Goal: Task Accomplishment & Management: Complete application form

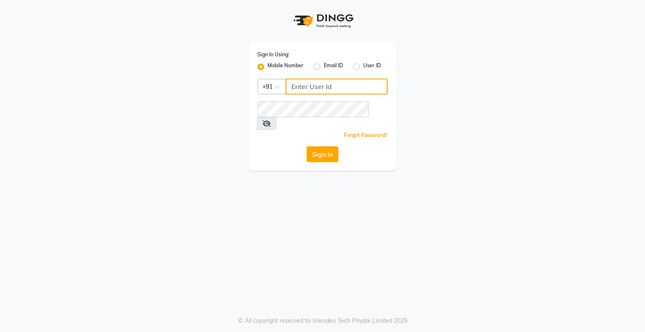
type input "8070368871"
click at [537, 168] on div "Sign In Using: Mobile Number Email ID User ID Country Code × [PHONE_NUMBER] Rem…" at bounding box center [322, 166] width 645 height 332
drag, startPoint x: 300, startPoint y: 170, endPoint x: 301, endPoint y: 166, distance: 4.3
click at [300, 170] on div "Sign In Using: Mobile Number Email ID User ID Country Code × [PHONE_NUMBER] Rem…" at bounding box center [322, 166] width 645 height 332
click at [301, 166] on div "Sign In Using: Mobile Number Email ID User ID Country Code × [PHONE_NUMBER] Rem…" at bounding box center [322, 166] width 645 height 332
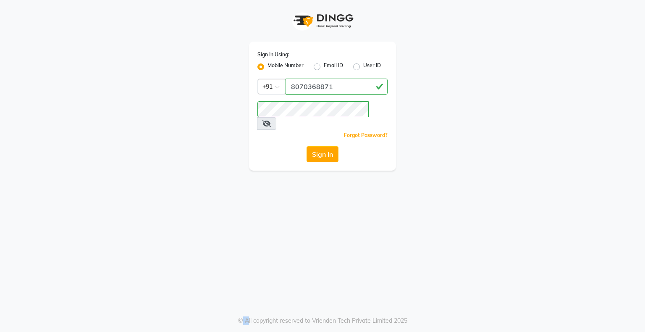
click at [301, 166] on div "Sign In Using: Mobile Number Email ID User ID Country Code × [PHONE_NUMBER] Rem…" at bounding box center [322, 166] width 645 height 332
click at [338, 129] on div "Sign In Using: Mobile Number Email ID User ID Country Code × +91 8070368871 Rem…" at bounding box center [322, 106] width 147 height 129
drag, startPoint x: 338, startPoint y: 129, endPoint x: 335, endPoint y: 133, distance: 4.8
click at [338, 129] on div "Sign In Using: Mobile Number Email ID User ID Country Code × +91 8070368871 Rem…" at bounding box center [322, 106] width 147 height 129
click at [319, 154] on div "Sign In Using: Mobile Number Email ID User ID Country Code × +91 8070368871 Rem…" at bounding box center [322, 106] width 147 height 129
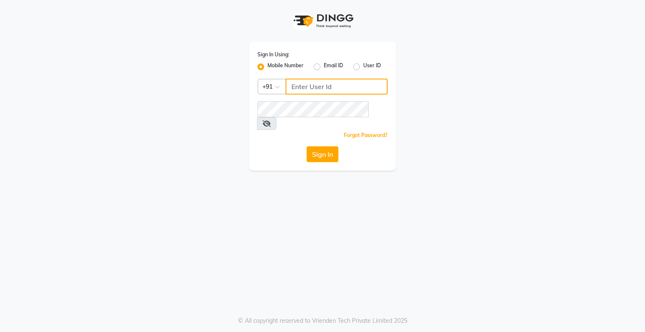
type input "8070368871"
click at [331, 88] on input "8070368871" at bounding box center [336, 87] width 102 height 16
click at [337, 146] on button "Sign In" at bounding box center [322, 154] width 32 height 16
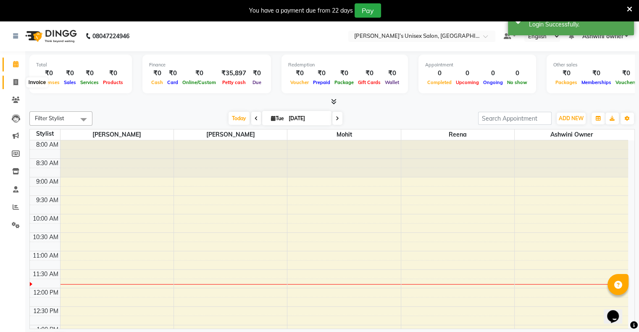
click at [12, 81] on span at bounding box center [15, 83] width 15 height 10
select select "8735"
select select "service"
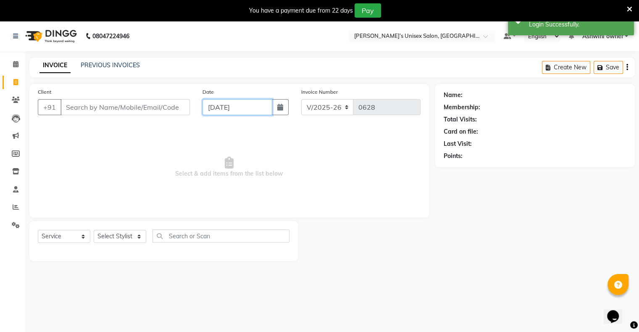
click at [233, 105] on input "[DATE]" at bounding box center [237, 107] width 70 height 16
select select "9"
select select "2025"
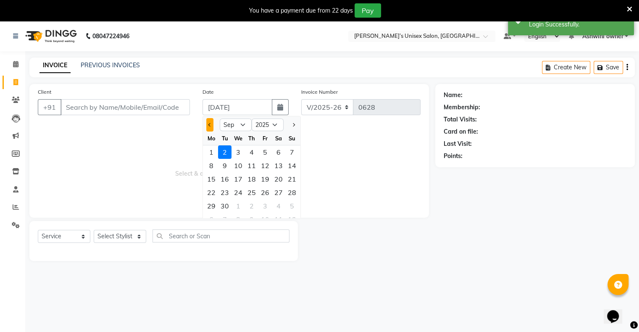
click at [208, 125] on button "Previous month" at bounding box center [209, 124] width 7 height 13
select select "8"
click at [280, 205] on div "30" at bounding box center [278, 205] width 13 height 13
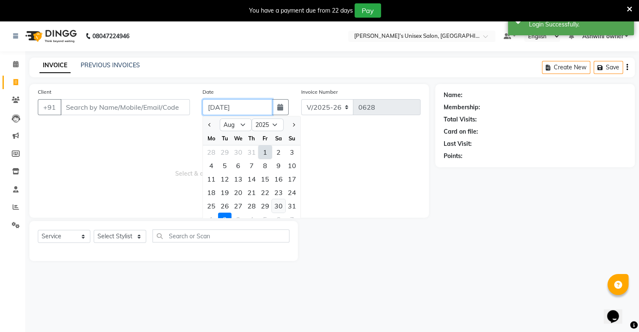
type input "[DATE]"
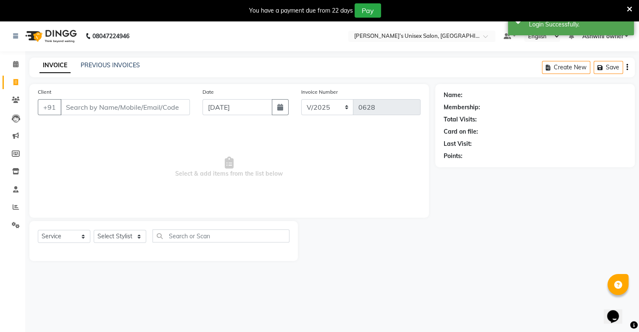
click at [147, 115] on div "Client +91" at bounding box center [113, 104] width 165 height 34
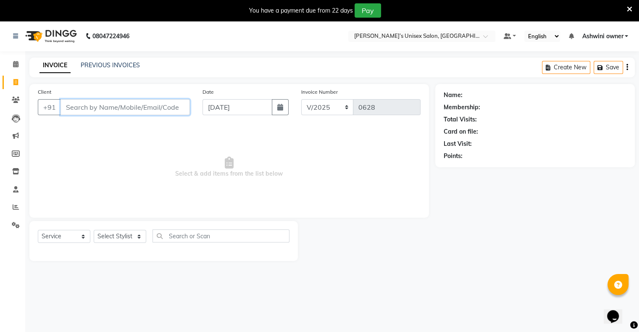
click at [129, 113] on input "Client" at bounding box center [124, 107] width 129 height 16
type input "8"
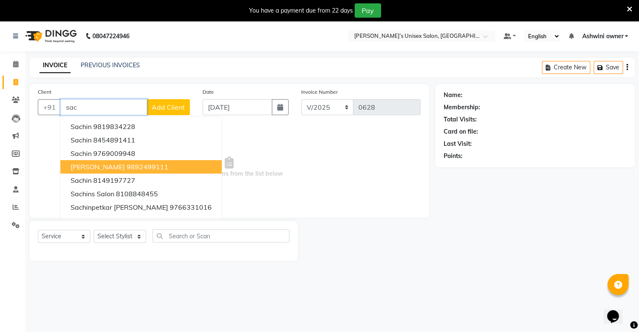
click at [133, 164] on ngb-highlight "9892499111" at bounding box center [147, 166] width 42 height 8
type input "9892499111"
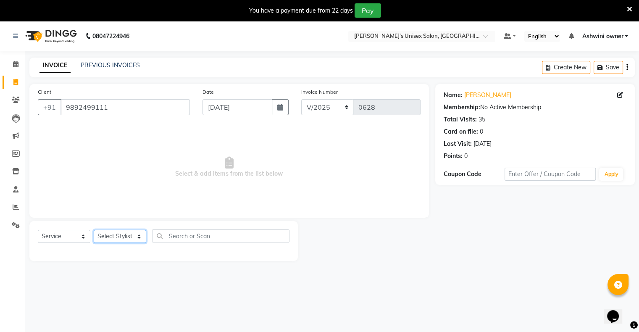
click at [118, 241] on select "Select Stylist [PERSON_NAME] owner Mohit [PERSON_NAME] [PERSON_NAME]" at bounding box center [120, 236] width 52 height 13
click at [118, 238] on select "Select Stylist [PERSON_NAME] owner Mohit [PERSON_NAME] [PERSON_NAME]" at bounding box center [120, 236] width 52 height 13
select select "88697"
click at [94, 230] on select "Select Stylist [PERSON_NAME] owner Mohit [PERSON_NAME] [PERSON_NAME]" at bounding box center [120, 236] width 52 height 13
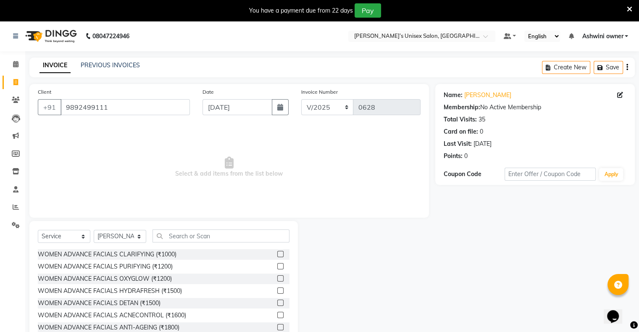
click at [213, 237] on div "Select Service Product Membership Package Voucher Prepaid Gift Card Select Styl…" at bounding box center [163, 283] width 268 height 124
click at [213, 237] on input "text" at bounding box center [220, 235] width 137 height 13
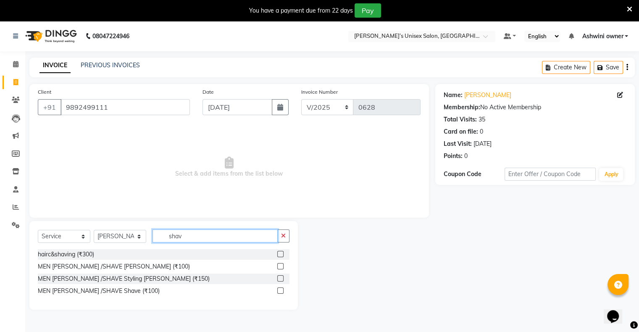
type input "shav"
click at [279, 267] on label at bounding box center [280, 266] width 6 height 6
click at [279, 267] on input "checkbox" at bounding box center [279, 266] width 5 height 5
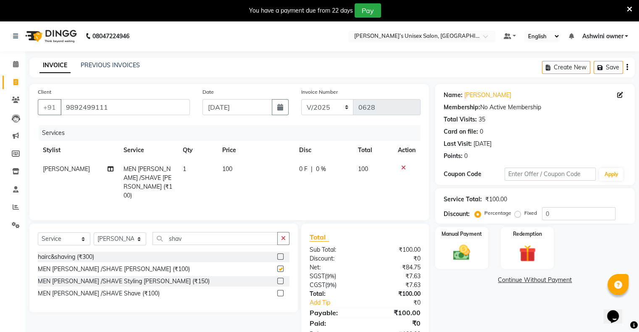
checkbox input "false"
click at [484, 252] on div "Manual Payment Redemption" at bounding box center [535, 248] width 212 height 42
click at [476, 259] on div "Manual Payment" at bounding box center [461, 247] width 55 height 43
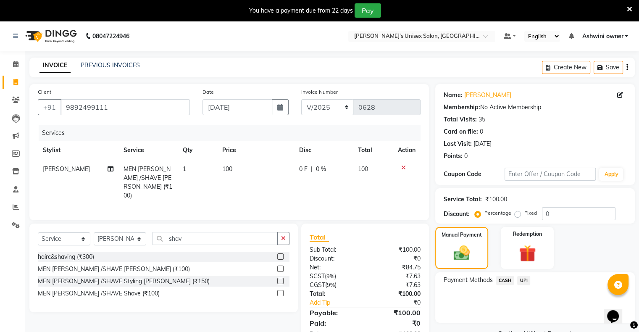
click at [521, 278] on span "UPI" at bounding box center [523, 280] width 13 height 10
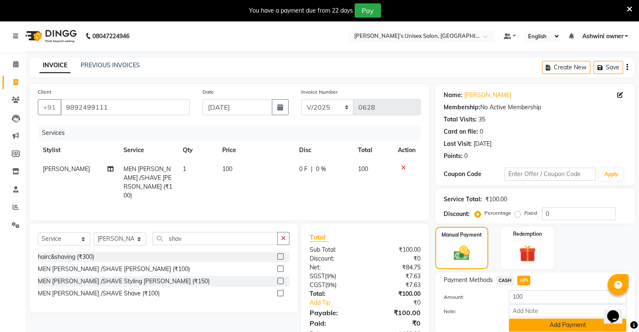
click at [544, 322] on button "Add Payment" at bounding box center [567, 324] width 118 height 13
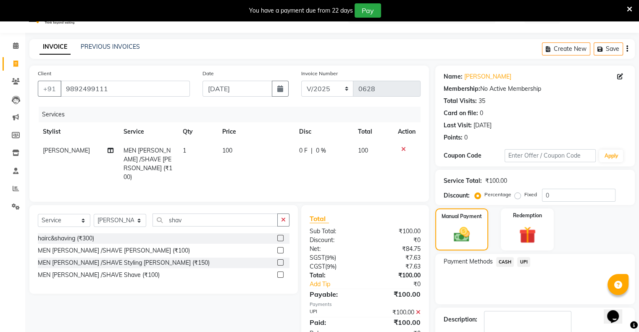
scroll to position [67, 0]
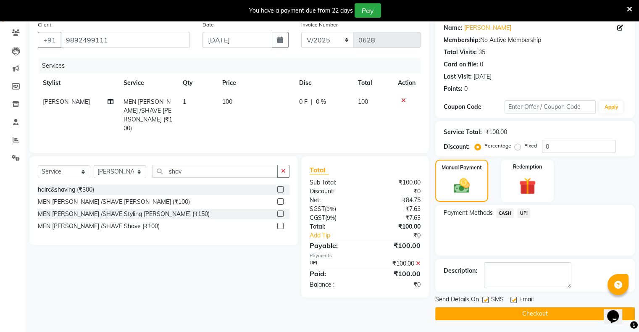
click at [529, 312] on button "Checkout" at bounding box center [534, 313] width 199 height 13
click at [529, 312] on div "Checkout" at bounding box center [534, 313] width 199 height 13
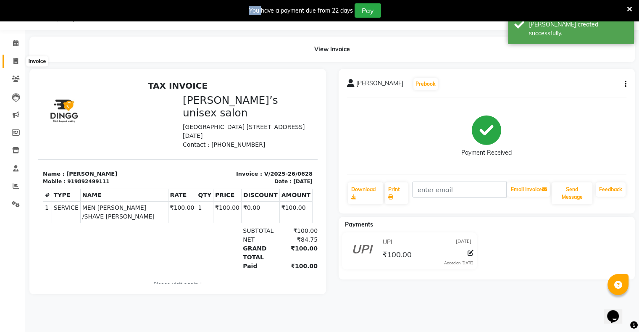
click at [14, 58] on icon at bounding box center [15, 61] width 5 height 6
select select "8735"
select select "service"
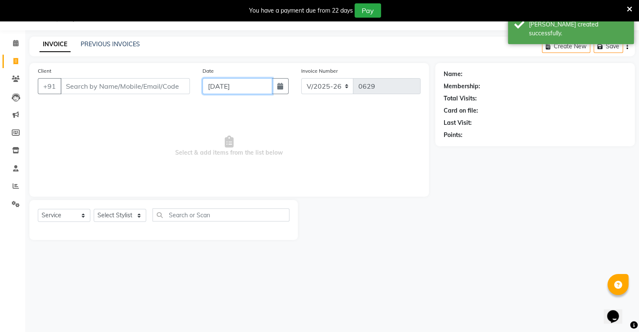
click at [230, 85] on input "[DATE]" at bounding box center [237, 86] width 70 height 16
select select "9"
select select "2025"
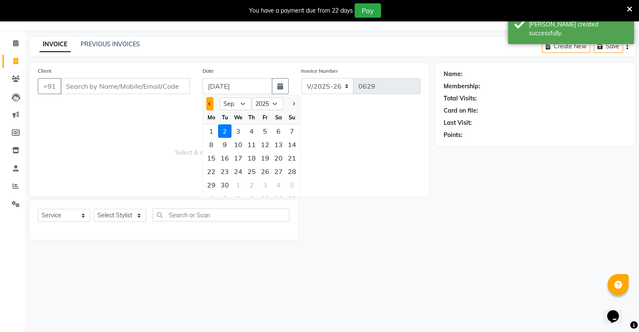
click at [209, 105] on button "Previous month" at bounding box center [209, 103] width 7 height 13
select select "8"
click at [273, 182] on div "30" at bounding box center [278, 184] width 13 height 13
type input "[DATE]"
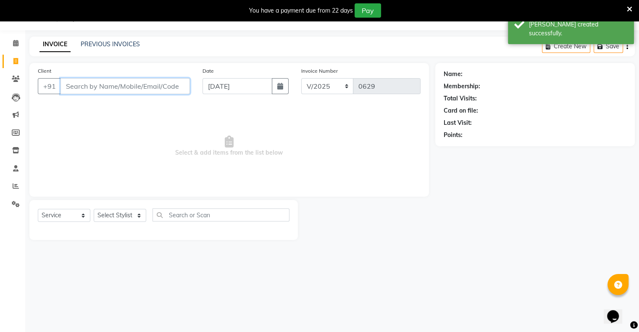
click at [150, 89] on input "Client" at bounding box center [124, 86] width 129 height 16
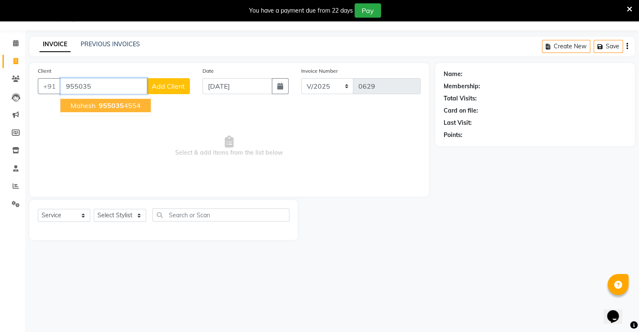
click at [133, 108] on ngb-highlight "955035 4554" at bounding box center [119, 105] width 44 height 8
type input "9550354554"
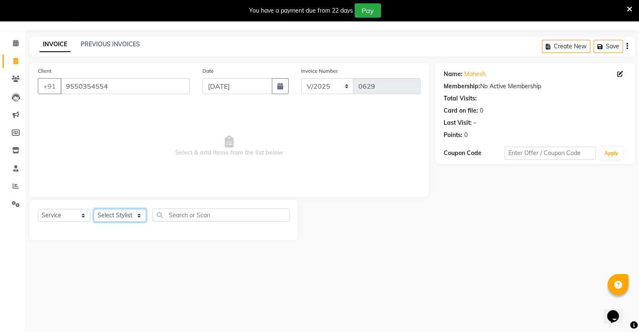
click at [117, 217] on select "Select Stylist [PERSON_NAME] owner Mohit [PERSON_NAME] [PERSON_NAME]" at bounding box center [120, 215] width 52 height 13
select select "88699"
click at [94, 209] on select "Select Stylist [PERSON_NAME] owner Mohit [PERSON_NAME] [PERSON_NAME]" at bounding box center [120, 215] width 52 height 13
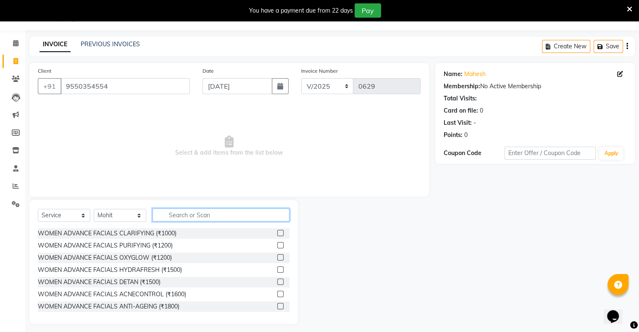
click at [195, 214] on input "text" at bounding box center [220, 214] width 137 height 13
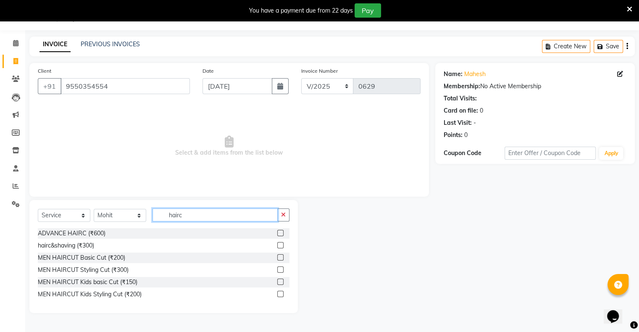
type input "hairc"
click at [279, 256] on label at bounding box center [280, 257] width 6 height 6
click at [279, 256] on input "checkbox" at bounding box center [279, 257] width 5 height 5
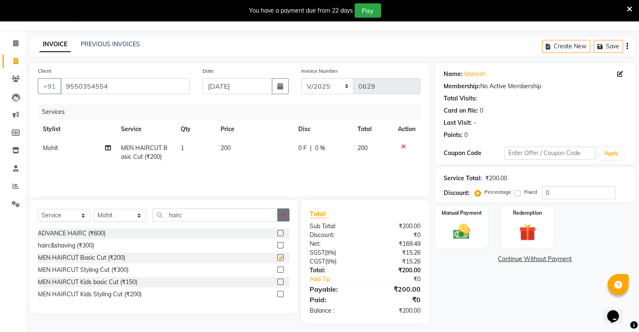
checkbox input "false"
click at [282, 214] on icon "button" at bounding box center [283, 215] width 5 height 6
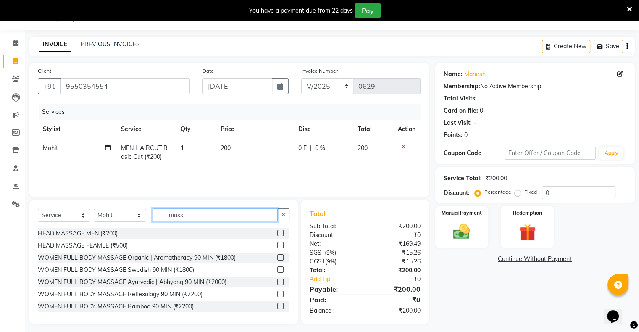
type input "mass"
click at [268, 231] on div "HEAD MASSAGE MEN (₹200)" at bounding box center [163, 233] width 251 height 10
click at [277, 230] on label at bounding box center [280, 233] width 6 height 6
click at [277, 230] on input "checkbox" at bounding box center [279, 232] width 5 height 5
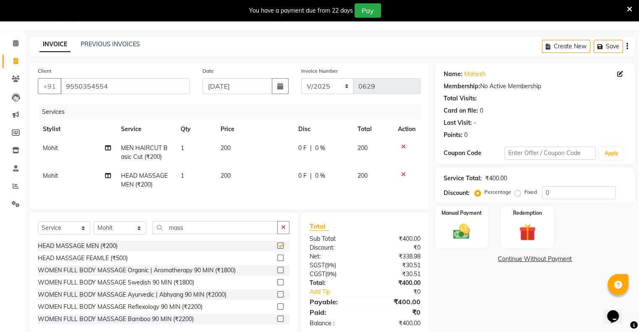
checkbox input "false"
click at [482, 233] on div "Manual Payment" at bounding box center [461, 226] width 55 height 43
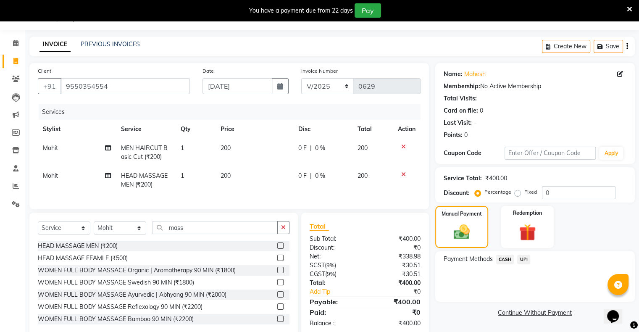
click at [523, 258] on span "UPI" at bounding box center [523, 259] width 13 height 10
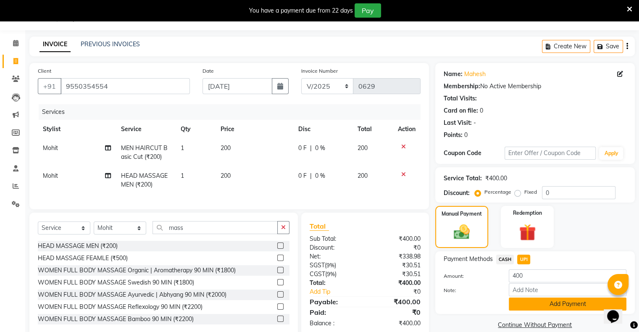
click at [542, 301] on button "Add Payment" at bounding box center [567, 303] width 118 height 13
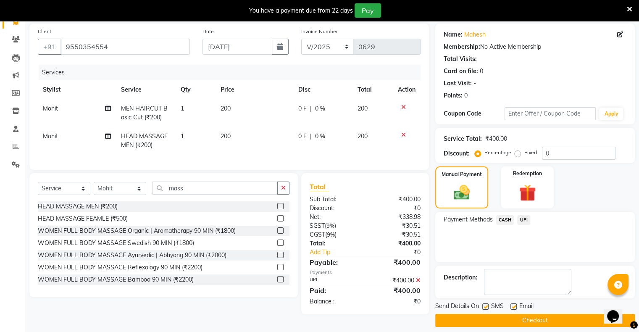
scroll to position [67, 0]
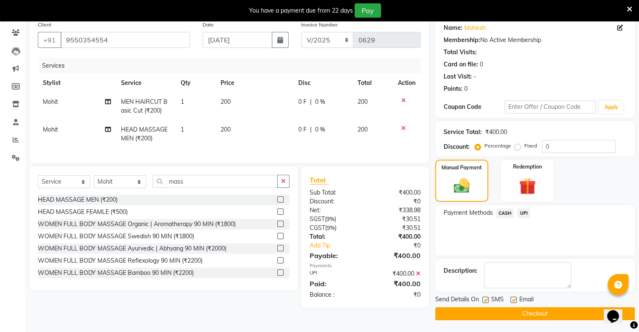
click at [537, 311] on button "Checkout" at bounding box center [534, 313] width 199 height 13
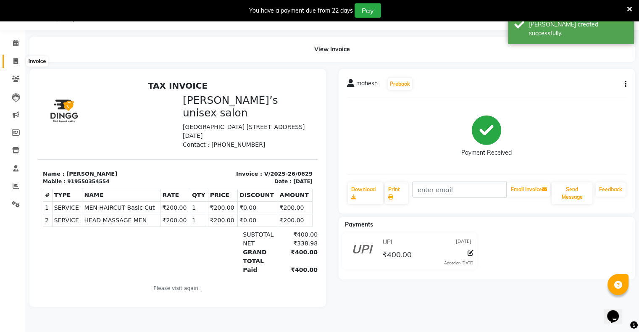
click at [16, 63] on icon at bounding box center [15, 61] width 5 height 6
select select "service"
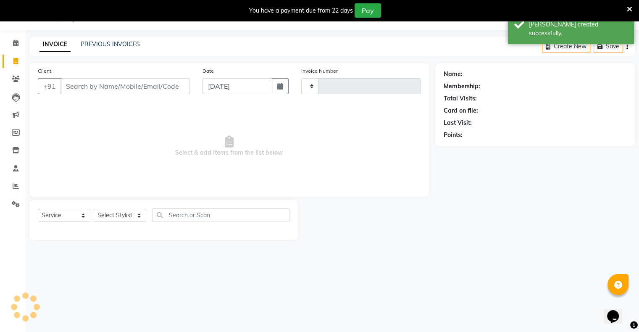
type input "0630"
select select "8735"
click at [238, 86] on input "[DATE]" at bounding box center [237, 86] width 70 height 16
select select "9"
select select "2025"
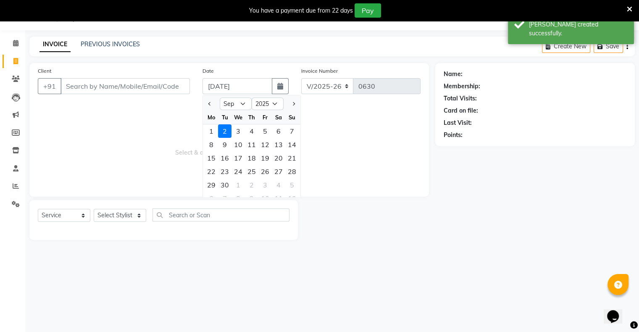
drag, startPoint x: 211, startPoint y: 104, endPoint x: 228, endPoint y: 130, distance: 31.0
click at [212, 105] on button "Previous month" at bounding box center [209, 103] width 7 height 13
select select "8"
click at [278, 186] on div "30" at bounding box center [278, 184] width 13 height 13
type input "[DATE]"
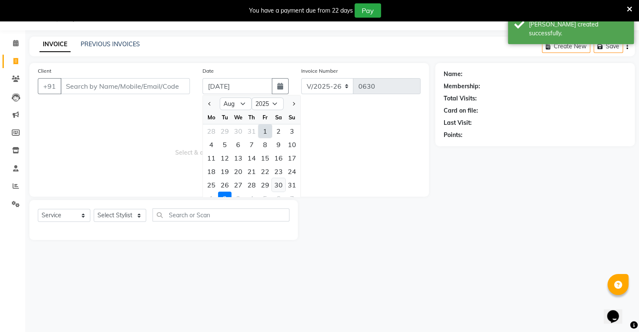
click at [278, 186] on span "Select & add items from the list below" at bounding box center [229, 146] width 382 height 84
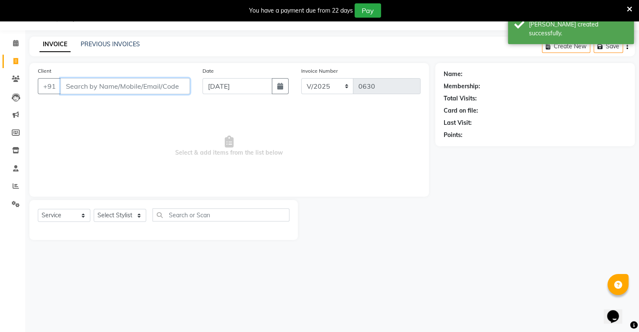
click at [159, 91] on input "Client" at bounding box center [124, 86] width 129 height 16
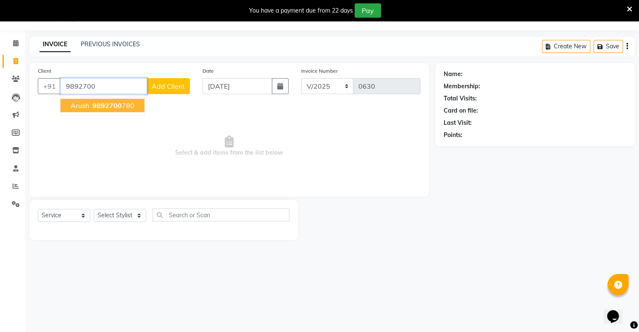
click at [115, 105] on span "9892700" at bounding box center [106, 105] width 29 height 8
type input "9892700780"
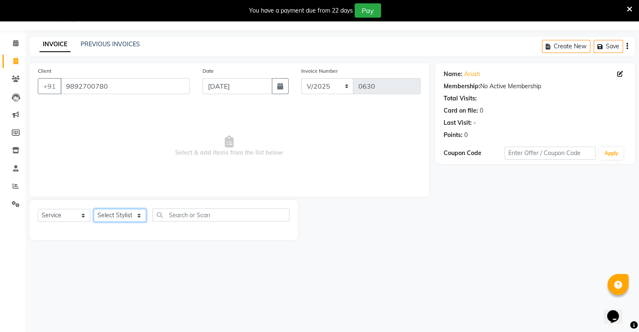
click at [126, 213] on select "Select Stylist [PERSON_NAME] owner Mohit [PERSON_NAME] [PERSON_NAME]" at bounding box center [120, 215] width 52 height 13
select select "88697"
click at [94, 209] on select "Select Stylist [PERSON_NAME] owner Mohit [PERSON_NAME] [PERSON_NAME]" at bounding box center [120, 215] width 52 height 13
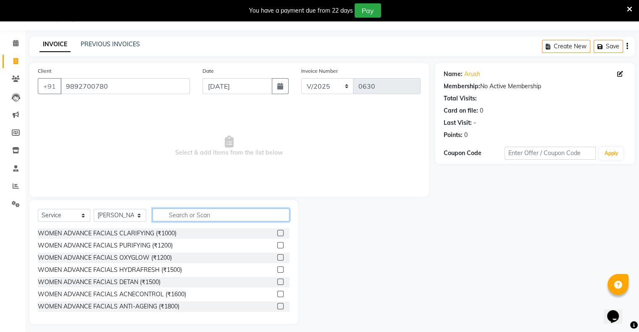
click at [205, 215] on input "text" at bounding box center [220, 214] width 137 height 13
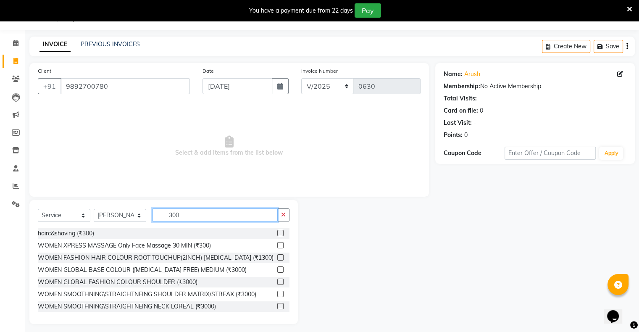
type input "300"
click at [277, 236] on label at bounding box center [280, 233] width 6 height 6
click at [277, 236] on input "checkbox" at bounding box center [279, 232] width 5 height 5
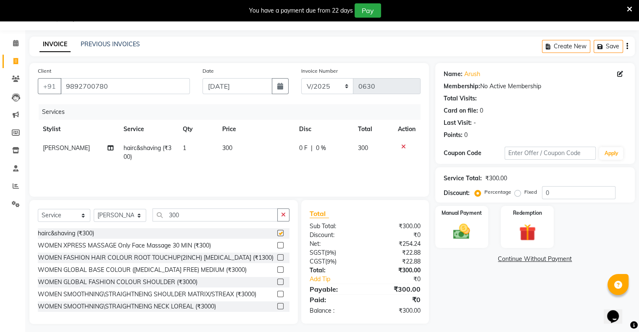
checkbox input "false"
click at [481, 235] on div "Manual Payment" at bounding box center [461, 226] width 55 height 43
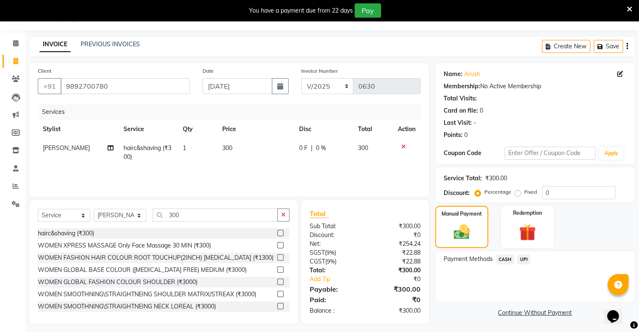
click at [521, 259] on span "UPI" at bounding box center [523, 259] width 13 height 10
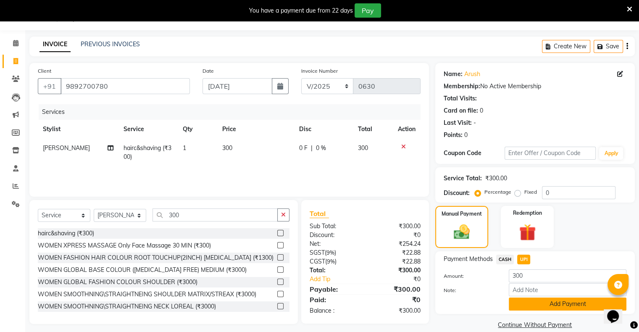
click at [535, 304] on button "Add Payment" at bounding box center [567, 303] width 118 height 13
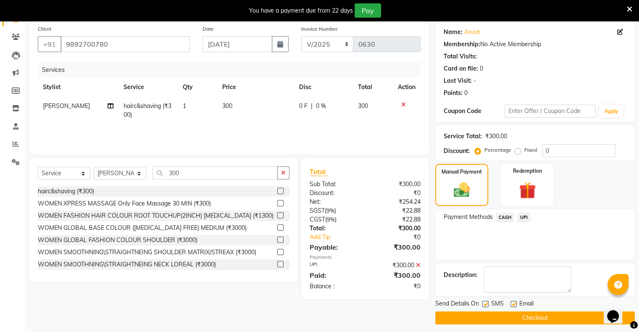
scroll to position [67, 0]
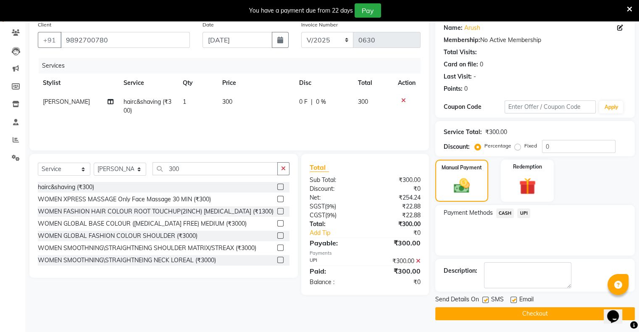
click at [539, 315] on button "Checkout" at bounding box center [534, 313] width 199 height 13
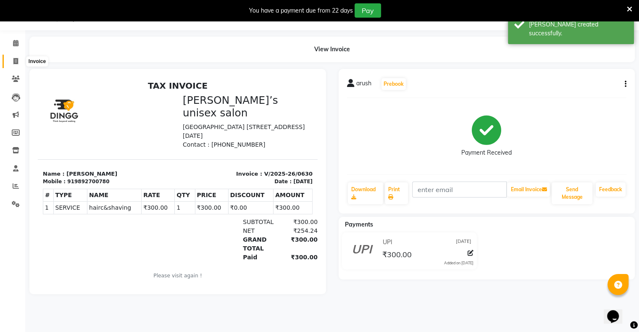
drag, startPoint x: 17, startPoint y: 61, endPoint x: 21, endPoint y: 69, distance: 8.8
click at [17, 61] on icon at bounding box center [15, 61] width 5 height 6
select select "service"
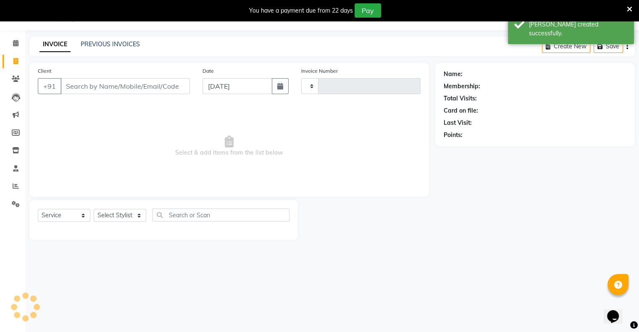
type input "0631"
select select "8735"
click at [217, 86] on input "[DATE]" at bounding box center [237, 86] width 70 height 16
select select "9"
select select "2025"
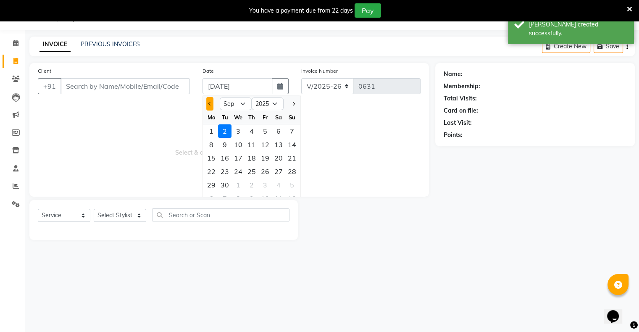
drag, startPoint x: 207, startPoint y: 102, endPoint x: 208, endPoint y: 108, distance: 5.9
click at [207, 103] on button "Previous month" at bounding box center [209, 103] width 7 height 13
select select "8"
click at [281, 187] on div "30" at bounding box center [278, 184] width 13 height 13
type input "[DATE]"
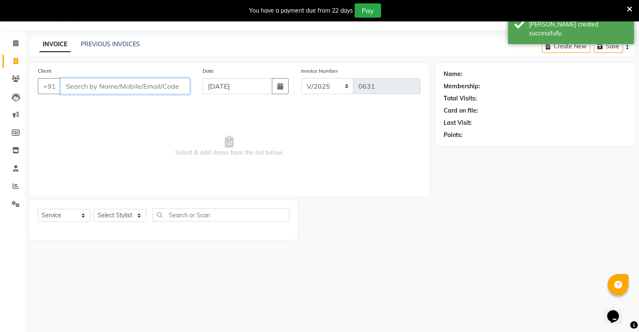
click at [120, 84] on input "Client" at bounding box center [124, 86] width 129 height 16
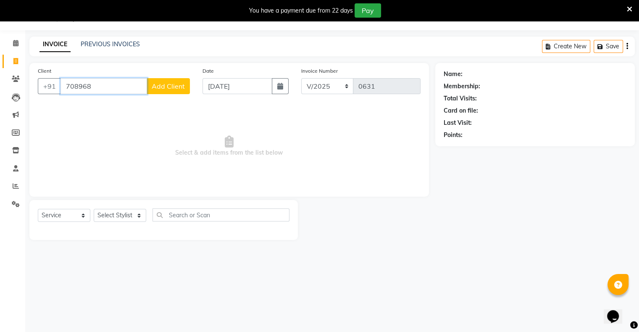
click at [76, 85] on input "708968" at bounding box center [103, 86] width 86 height 16
click at [111, 106] on span "703968" at bounding box center [101, 105] width 25 height 8
type input "7039682561"
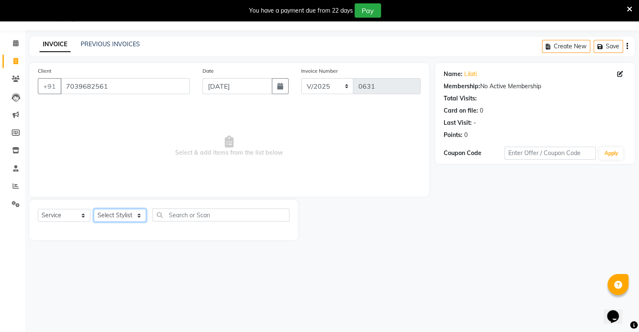
drag, startPoint x: 113, startPoint y: 213, endPoint x: 113, endPoint y: 221, distance: 7.6
click at [113, 215] on select "Select Stylist [PERSON_NAME] owner Mohit [PERSON_NAME] [PERSON_NAME]" at bounding box center [120, 215] width 52 height 13
select select "88776"
click at [94, 209] on select "Select Stylist [PERSON_NAME] owner Mohit [PERSON_NAME] [PERSON_NAME]" at bounding box center [120, 215] width 52 height 13
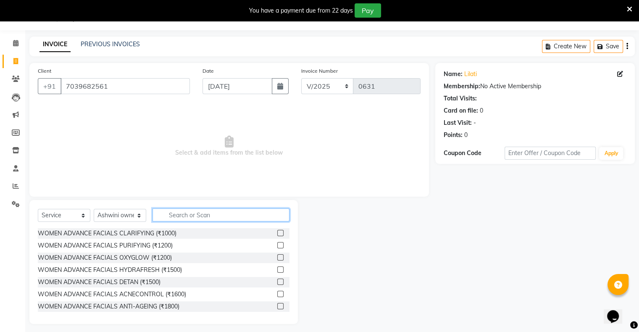
click at [176, 217] on input "text" at bounding box center [220, 214] width 137 height 13
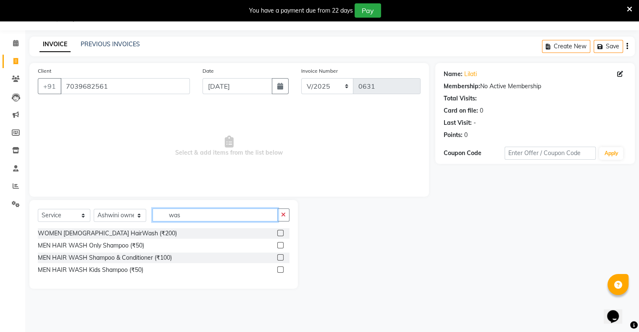
type input "was"
click at [280, 231] on label at bounding box center [280, 233] width 6 height 6
click at [280, 231] on input "checkbox" at bounding box center [279, 232] width 5 height 5
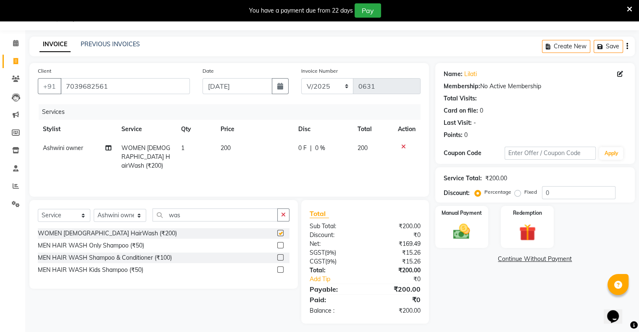
checkbox input "false"
click at [285, 215] on icon "button" at bounding box center [283, 215] width 5 height 6
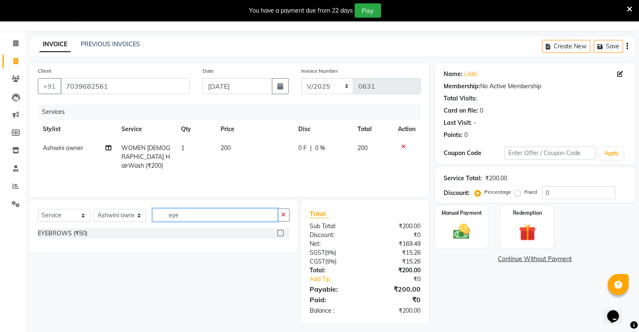
type input "eye"
click at [281, 232] on label at bounding box center [280, 233] width 6 height 6
click at [281, 232] on input "checkbox" at bounding box center [279, 232] width 5 height 5
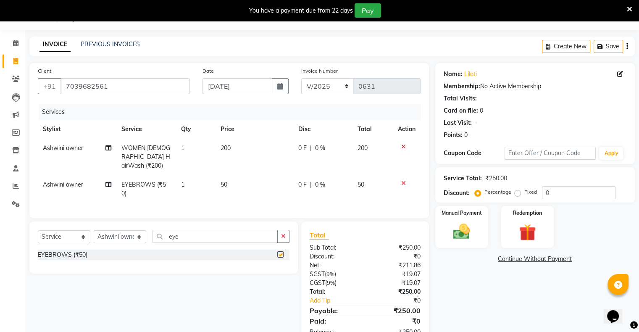
checkbox input "false"
click at [463, 231] on img at bounding box center [461, 232] width 28 height 20
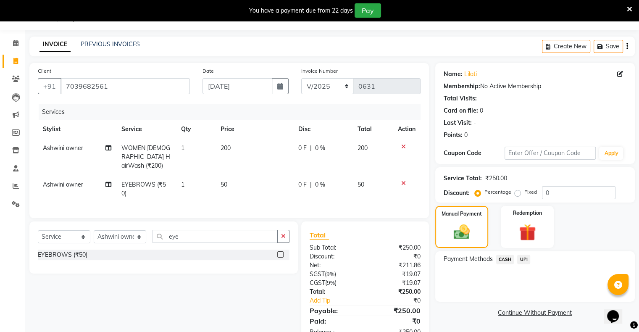
click at [526, 261] on span "UPI" at bounding box center [523, 259] width 13 height 10
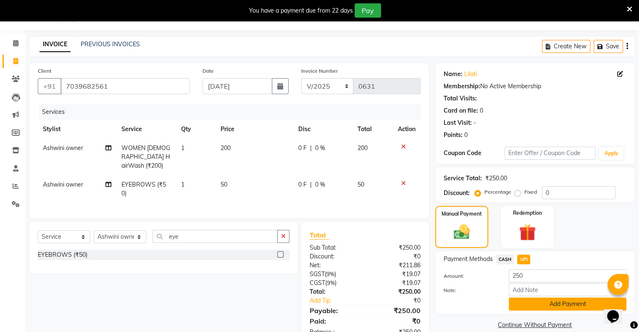
click at [555, 300] on button "Add Payment" at bounding box center [567, 303] width 118 height 13
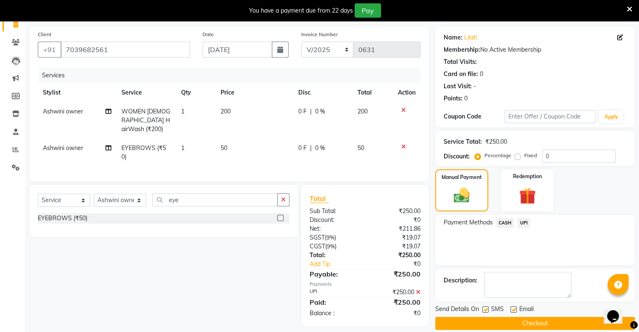
scroll to position [67, 0]
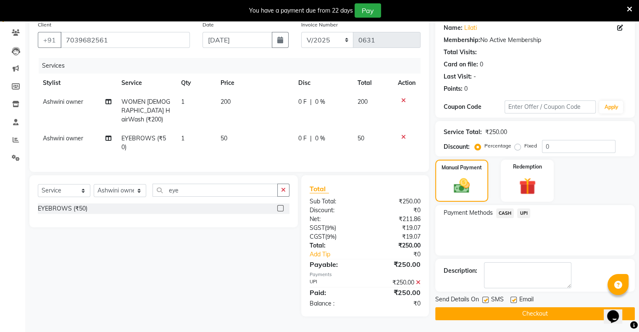
click at [535, 316] on button "Checkout" at bounding box center [534, 313] width 199 height 13
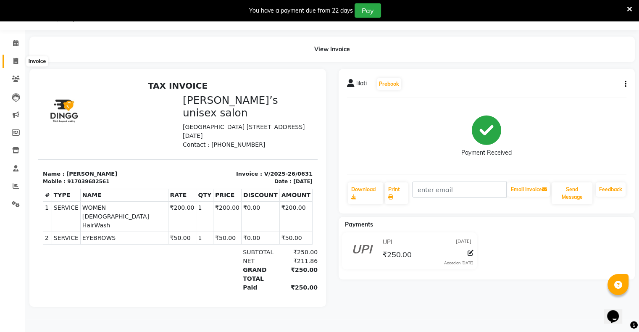
click at [13, 58] on icon at bounding box center [15, 61] width 5 height 6
select select "8735"
select select "service"
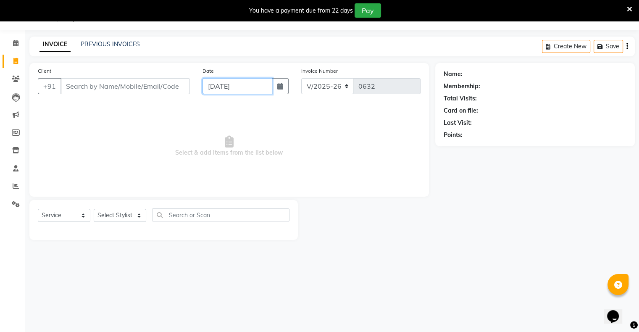
click at [222, 85] on input "[DATE]" at bounding box center [237, 86] width 70 height 16
select select "9"
select select "2025"
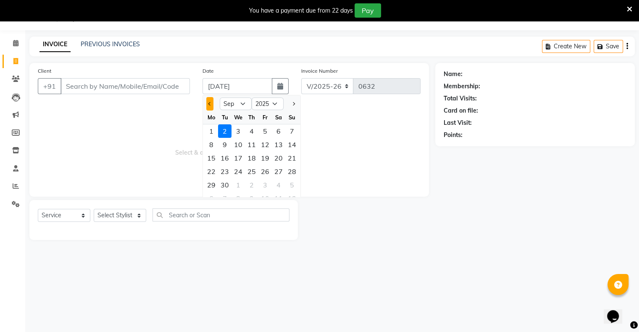
click at [209, 103] on span "Previous month" at bounding box center [209, 103] width 3 height 3
select select "8"
click at [275, 186] on div "30" at bounding box center [278, 184] width 13 height 13
type input "[DATE]"
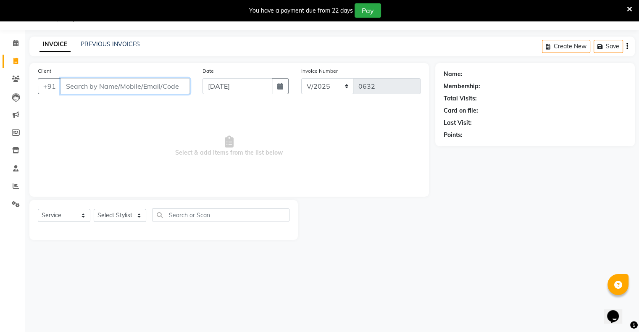
click at [175, 92] on input "Client" at bounding box center [124, 86] width 129 height 16
type input "9126323274"
click at [169, 85] on span "Add Client" at bounding box center [168, 86] width 33 height 8
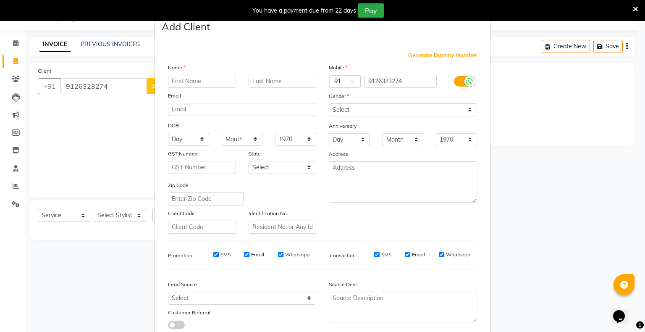
click at [199, 81] on input "text" at bounding box center [202, 81] width 68 height 13
type input "manish"
click at [340, 110] on select "Select [DEMOGRAPHIC_DATA] [DEMOGRAPHIC_DATA] Other Prefer Not To Say" at bounding box center [403, 109] width 148 height 13
select select "[DEMOGRAPHIC_DATA]"
click at [329, 104] on select "Select [DEMOGRAPHIC_DATA] [DEMOGRAPHIC_DATA] Other Prefer Not To Say" at bounding box center [403, 109] width 148 height 13
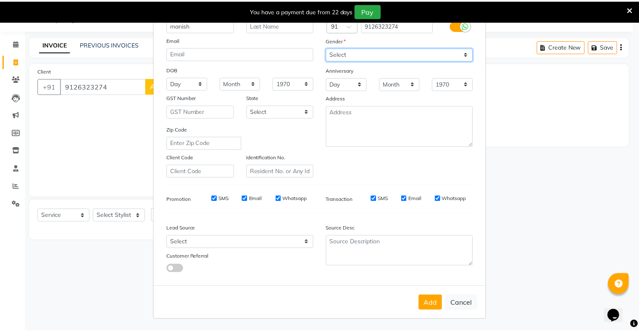
scroll to position [60, 0]
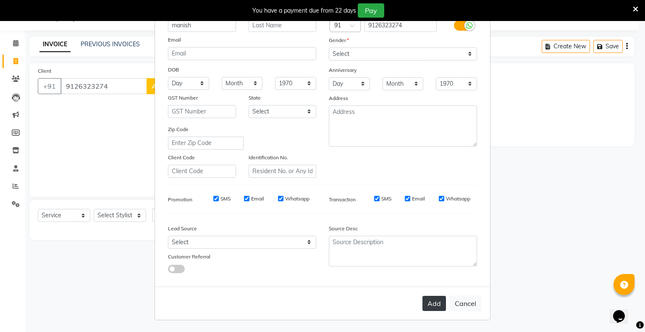
click at [427, 305] on button "Add" at bounding box center [434, 303] width 24 height 15
select select
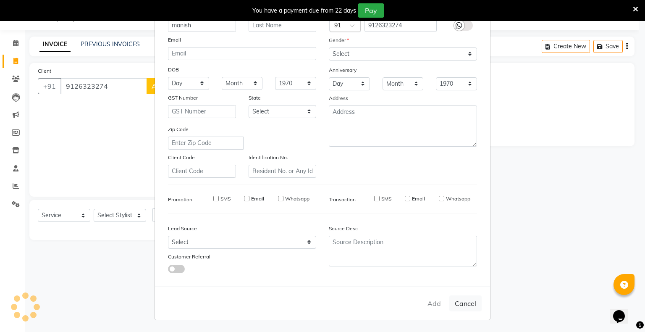
select select
checkbox input "false"
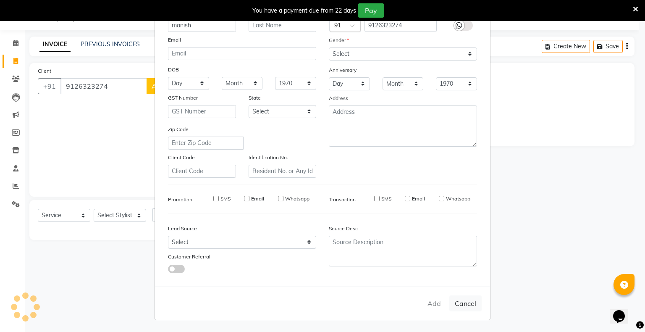
checkbox input "false"
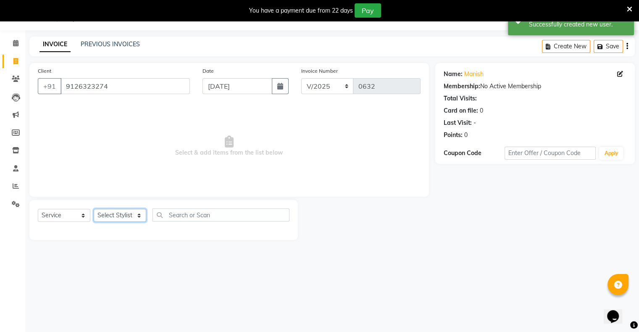
click at [119, 213] on select "Select Stylist [PERSON_NAME] owner Mohit [PERSON_NAME] [PERSON_NAME]" at bounding box center [120, 215] width 52 height 13
select select "88698"
click at [94, 209] on select "Select Stylist [PERSON_NAME] owner Mohit [PERSON_NAME] [PERSON_NAME]" at bounding box center [120, 215] width 52 height 13
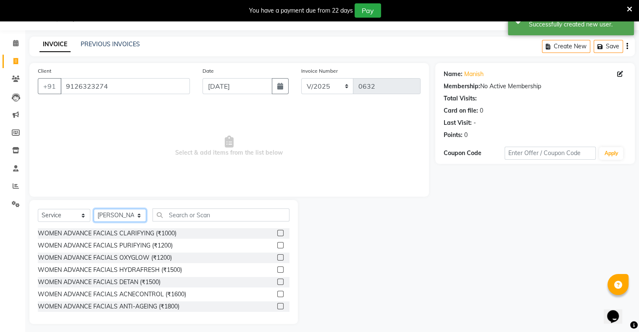
click at [121, 219] on select "Select Stylist [PERSON_NAME] owner Mohit [PERSON_NAME] [PERSON_NAME]" at bounding box center [120, 215] width 52 height 13
click at [170, 215] on input "text" at bounding box center [220, 214] width 137 height 13
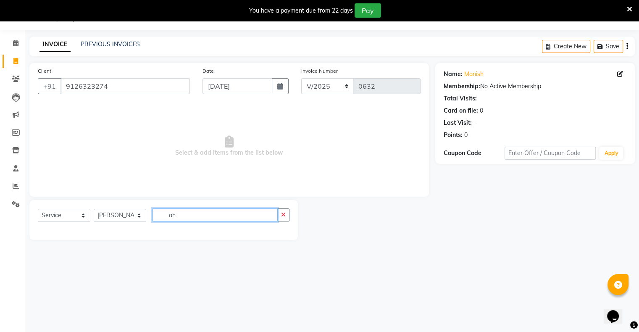
type input "a"
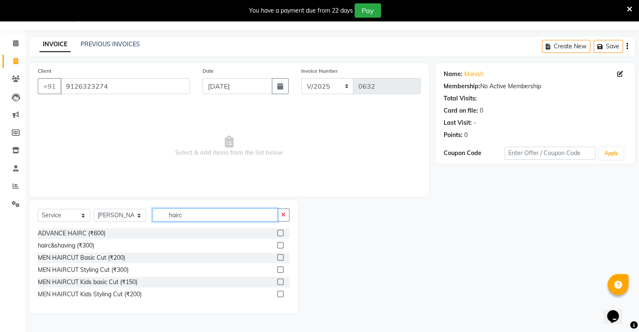
type input "hairc"
click at [278, 257] on label at bounding box center [280, 257] width 6 height 6
click at [278, 257] on input "checkbox" at bounding box center [279, 257] width 5 height 5
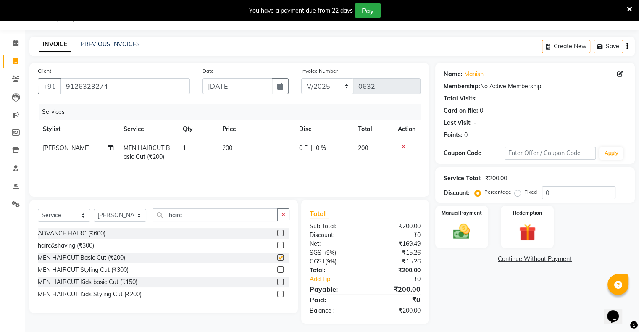
checkbox input "false"
click at [283, 215] on icon "button" at bounding box center [283, 215] width 5 height 6
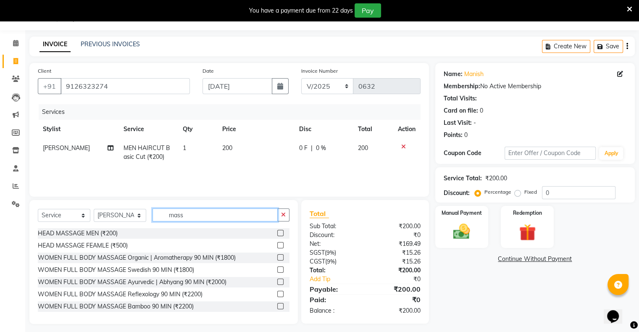
type input "mass"
click at [277, 231] on label at bounding box center [280, 233] width 6 height 6
click at [277, 231] on input "checkbox" at bounding box center [279, 232] width 5 height 5
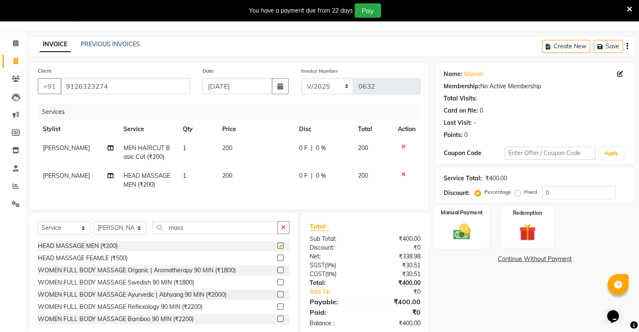
checkbox input "false"
click at [438, 228] on div "Manual Payment" at bounding box center [461, 226] width 55 height 43
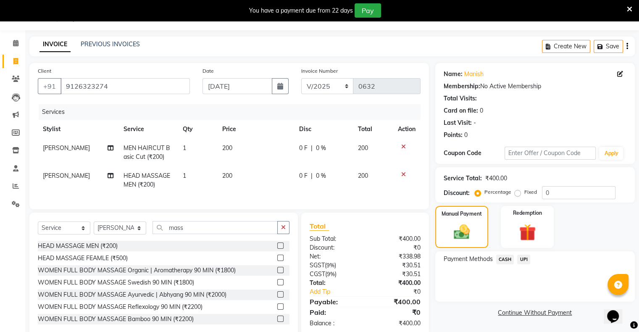
click at [521, 259] on span "UPI" at bounding box center [523, 259] width 13 height 10
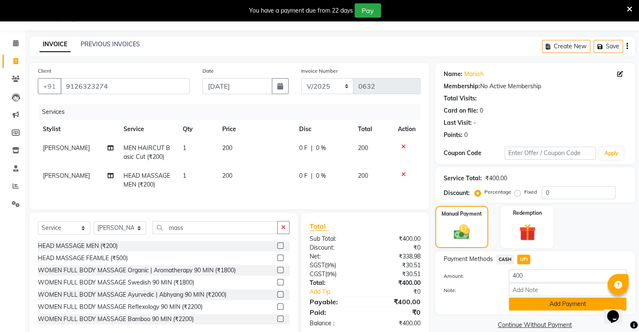
click at [561, 305] on button "Add Payment" at bounding box center [567, 303] width 118 height 13
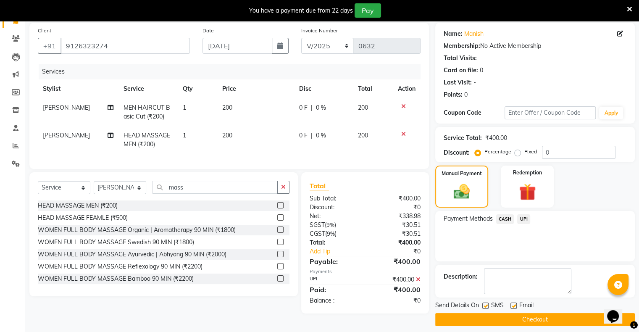
scroll to position [67, 0]
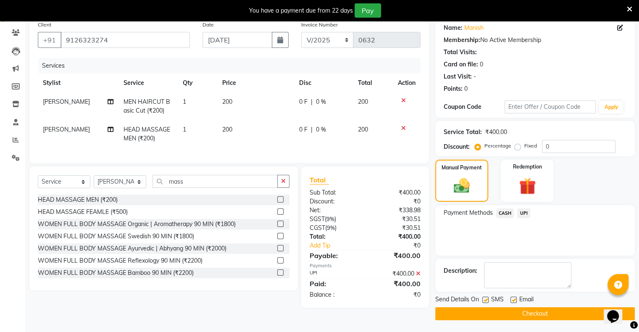
click at [541, 311] on button "Checkout" at bounding box center [534, 313] width 199 height 13
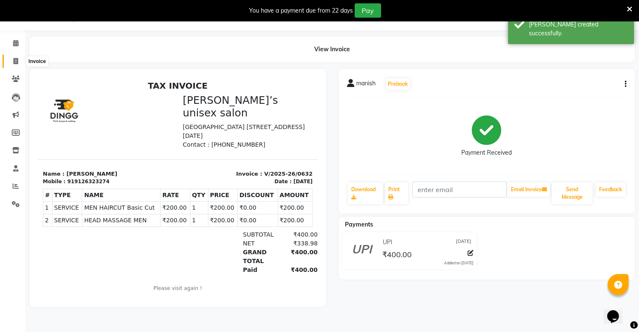
click at [12, 64] on span at bounding box center [15, 62] width 15 height 10
select select "service"
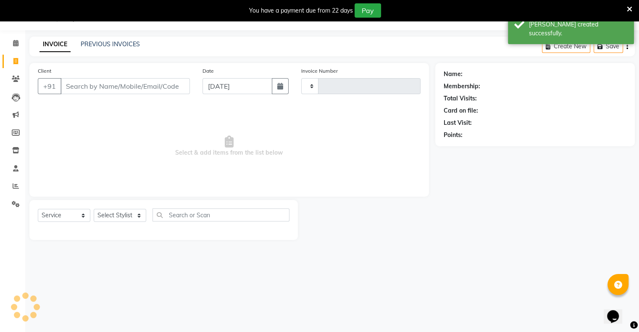
type input "0633"
select select "8735"
click at [220, 88] on input "[DATE]" at bounding box center [237, 86] width 70 height 16
select select "9"
select select "2025"
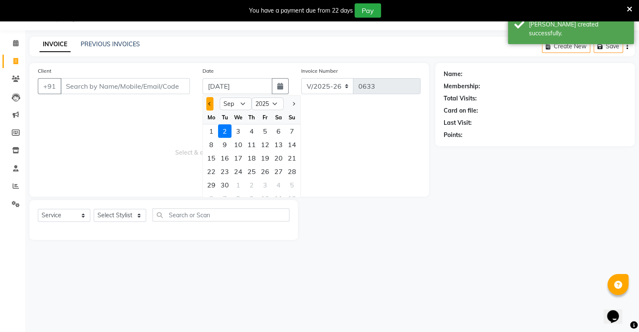
click at [207, 107] on button "Previous month" at bounding box center [209, 103] width 7 height 13
select select "8"
click at [275, 187] on div "30" at bounding box center [278, 184] width 13 height 13
type input "[DATE]"
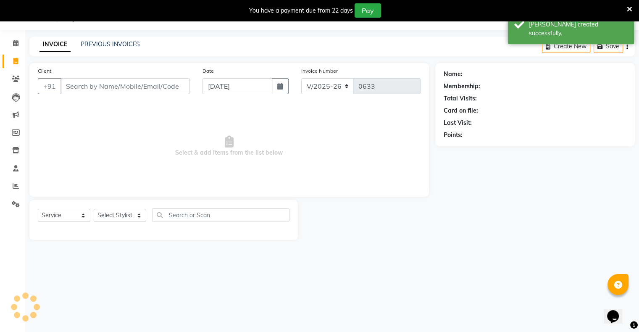
click at [275, 187] on span "Select & add items from the list below" at bounding box center [229, 146] width 382 height 84
click at [143, 93] on input "Client" at bounding box center [124, 86] width 129 height 16
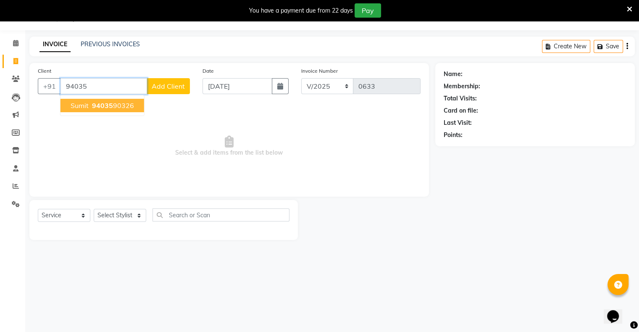
click at [116, 108] on ngb-highlight "94035 90326" at bounding box center [112, 105] width 44 height 8
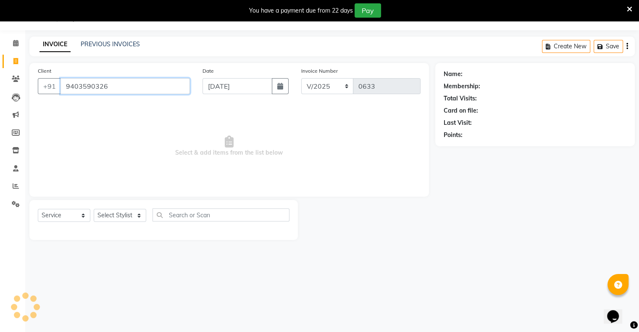
type input "9403590326"
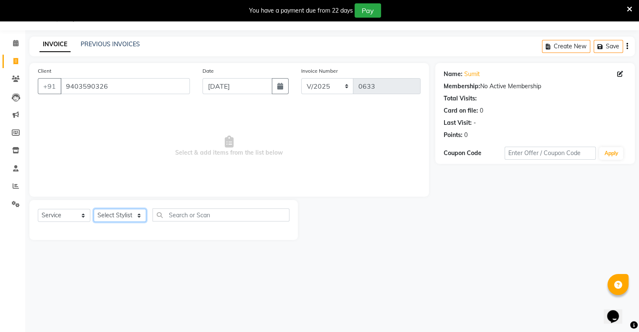
click at [110, 217] on select "Select Stylist [PERSON_NAME] owner Mohit [PERSON_NAME] [PERSON_NAME]" at bounding box center [120, 215] width 52 height 13
select select "88699"
click at [94, 209] on select "Select Stylist [PERSON_NAME] owner Mohit [PERSON_NAME] [PERSON_NAME]" at bounding box center [120, 215] width 52 height 13
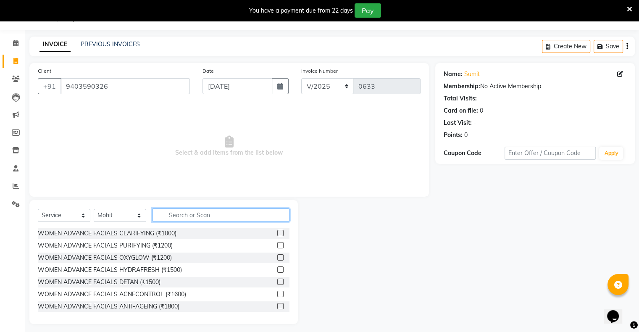
click at [169, 214] on input "text" at bounding box center [220, 214] width 137 height 13
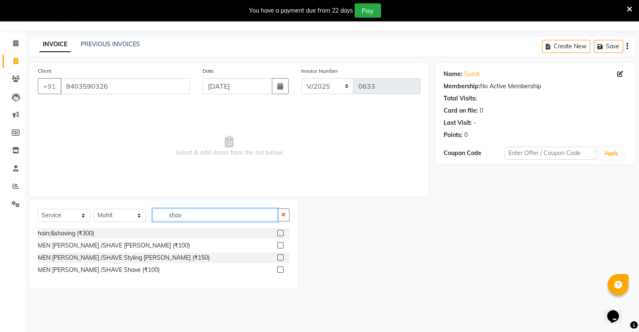
type input "shav"
click at [277, 245] on label at bounding box center [280, 245] width 6 height 6
click at [277, 245] on input "checkbox" at bounding box center [279, 245] width 5 height 5
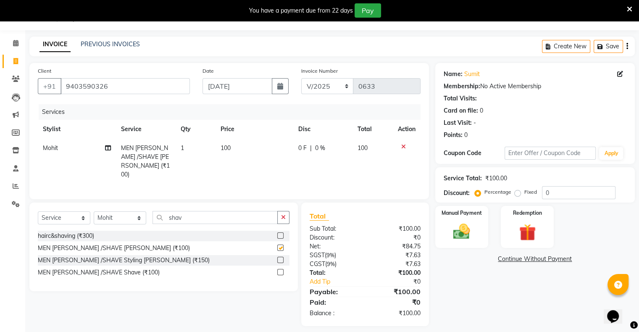
checkbox input "false"
click at [442, 230] on div "Manual Payment" at bounding box center [461, 226] width 55 height 43
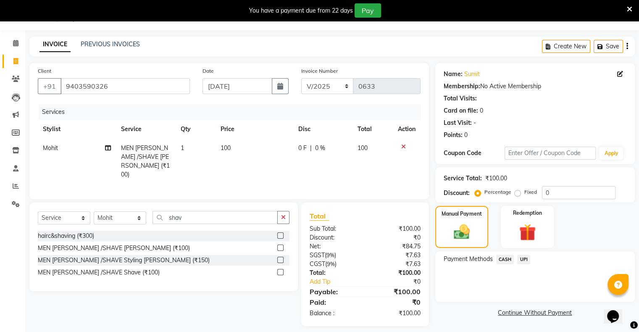
drag, startPoint x: 525, startPoint y: 258, endPoint x: 525, endPoint y: 268, distance: 10.1
click at [525, 258] on span "UPI" at bounding box center [523, 259] width 13 height 10
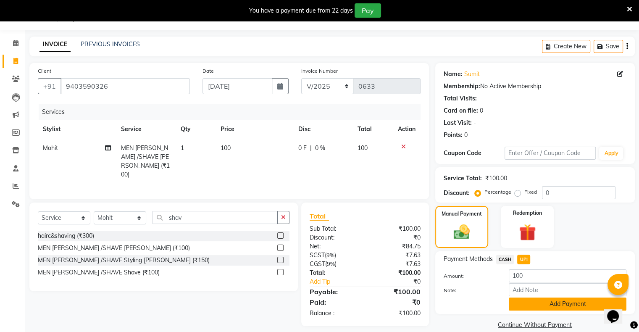
click at [532, 301] on button "Add Payment" at bounding box center [567, 303] width 118 height 13
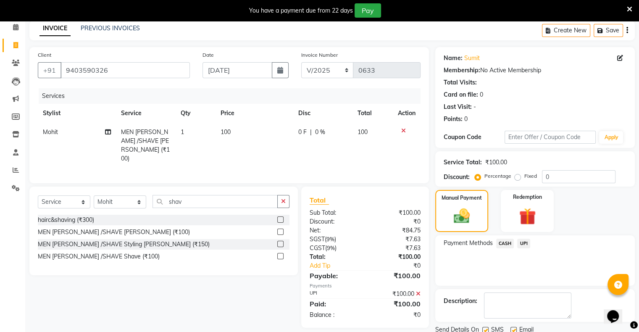
scroll to position [67, 0]
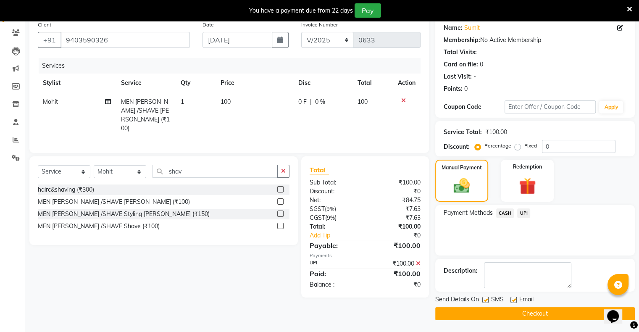
click at [533, 312] on button "Checkout" at bounding box center [534, 313] width 199 height 13
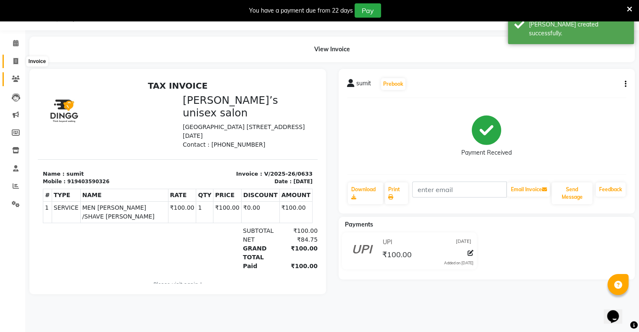
drag, startPoint x: 13, startPoint y: 57, endPoint x: 13, endPoint y: 78, distance: 20.6
click at [13, 57] on span at bounding box center [15, 62] width 15 height 10
select select "service"
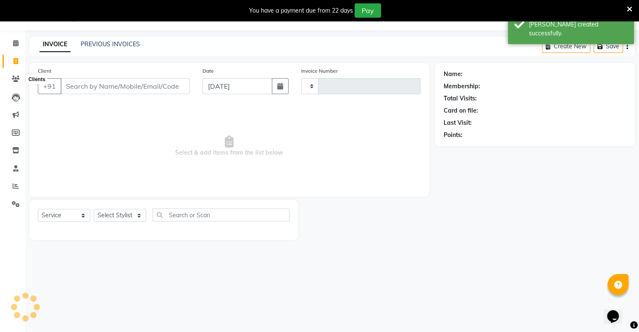
type input "0634"
select select "8735"
click at [225, 88] on input "[DATE]" at bounding box center [237, 86] width 70 height 16
select select "9"
select select "2025"
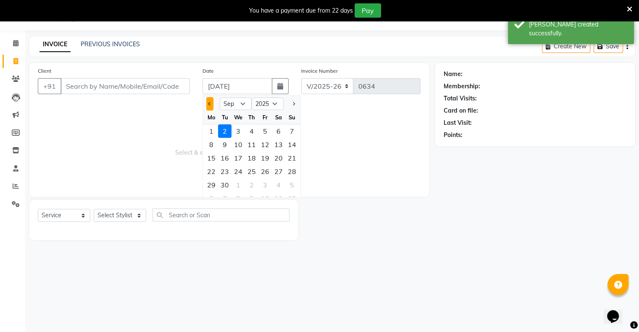
click at [207, 105] on button "Previous month" at bounding box center [209, 103] width 7 height 13
select select "8"
click at [283, 186] on div "30" at bounding box center [278, 184] width 13 height 13
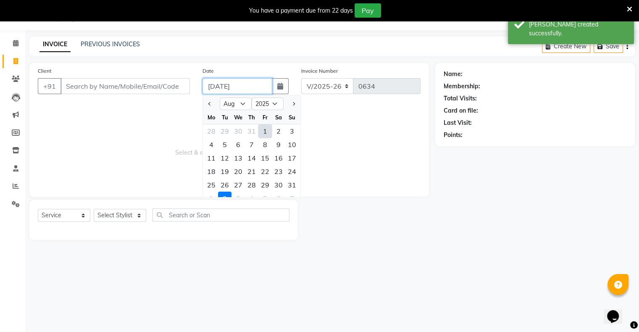
type input "[DATE]"
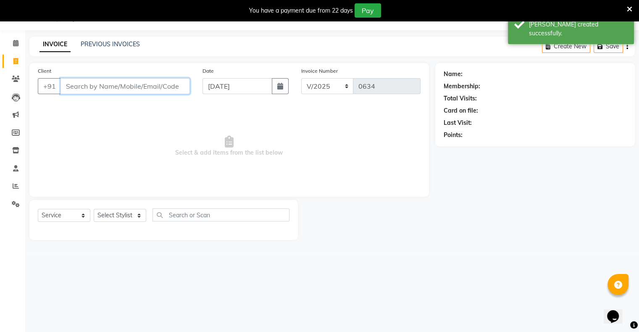
click at [134, 93] on input "Client" at bounding box center [124, 86] width 129 height 16
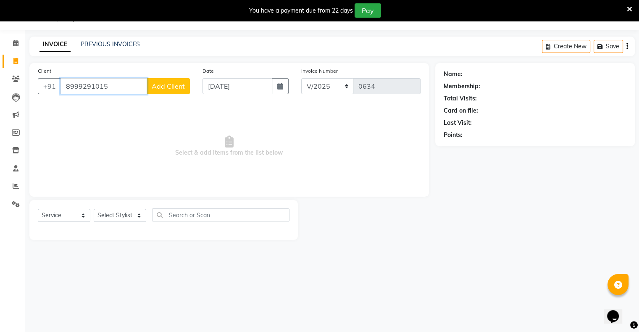
type input "8999291015"
click at [168, 85] on span "Add Client" at bounding box center [168, 86] width 33 height 8
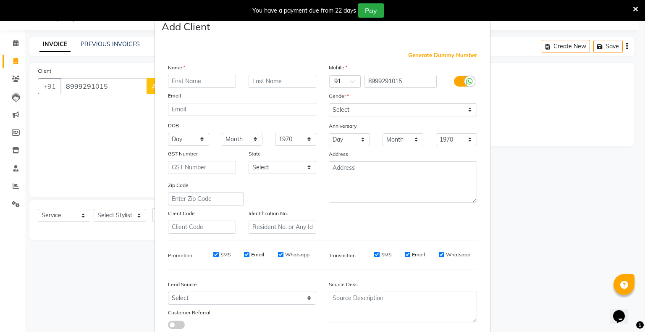
click at [175, 81] on input "text" at bounding box center [202, 81] width 68 height 13
type input "sandhya"
click at [345, 114] on select "Select [DEMOGRAPHIC_DATA] [DEMOGRAPHIC_DATA] Other Prefer Not To Say" at bounding box center [403, 109] width 148 height 13
select select "[DEMOGRAPHIC_DATA]"
click at [329, 104] on select "Select [DEMOGRAPHIC_DATA] [DEMOGRAPHIC_DATA] Other Prefer Not To Say" at bounding box center [403, 109] width 148 height 13
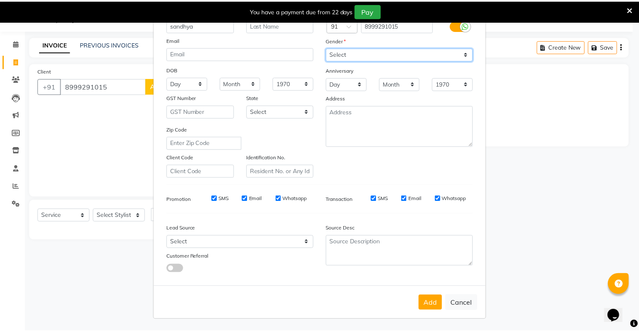
scroll to position [60, 0]
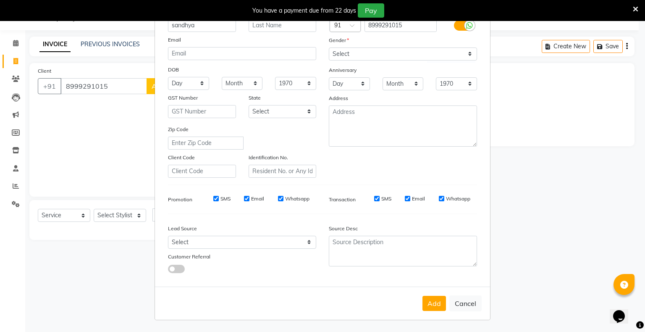
drag, startPoint x: 427, startPoint y: 300, endPoint x: 419, endPoint y: 298, distance: 8.2
click at [427, 300] on button "Add" at bounding box center [434, 303] width 24 height 15
select select
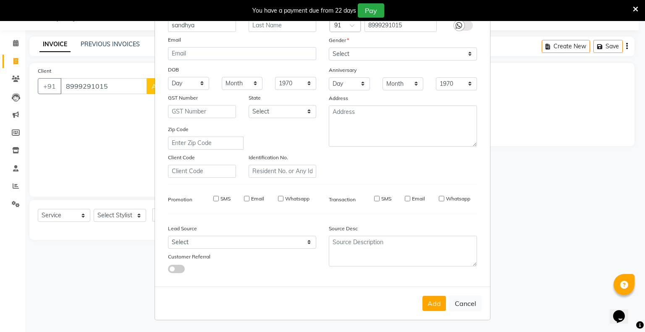
select select
checkbox input "false"
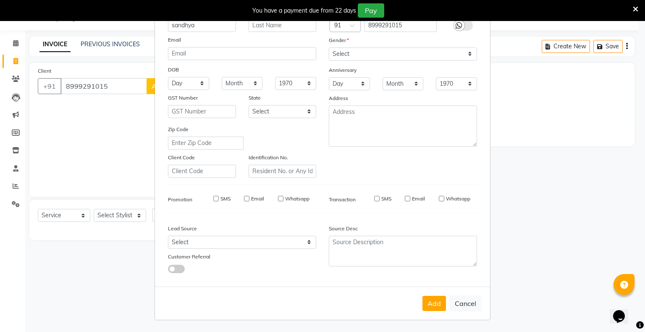
checkbox input "false"
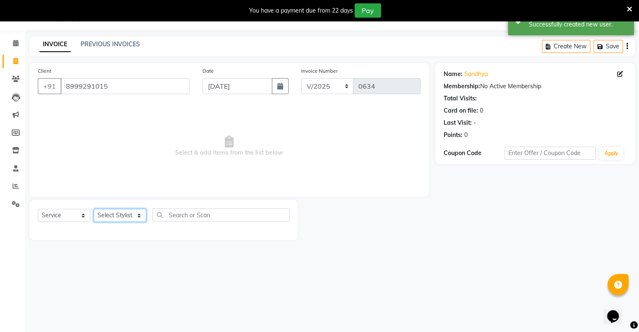
click at [126, 219] on select "Select Stylist [PERSON_NAME] owner Mohit [PERSON_NAME] [PERSON_NAME]" at bounding box center [120, 215] width 52 height 13
select select "88700"
click at [94, 209] on select "Select Stylist [PERSON_NAME] owner Mohit [PERSON_NAME] [PERSON_NAME]" at bounding box center [120, 215] width 52 height 13
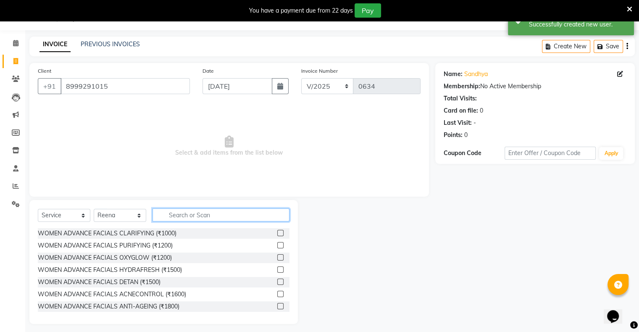
click at [183, 217] on input "text" at bounding box center [220, 214] width 137 height 13
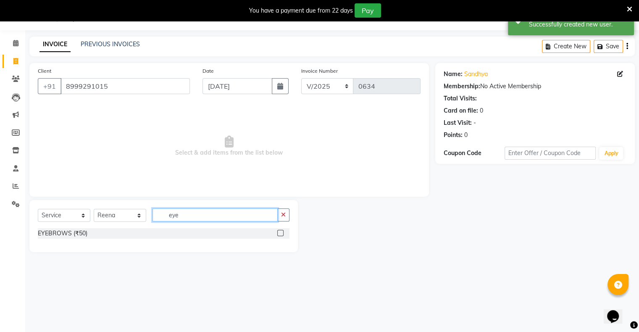
type input "eye"
click at [279, 234] on label at bounding box center [280, 233] width 6 height 6
click at [279, 234] on input "checkbox" at bounding box center [279, 232] width 5 height 5
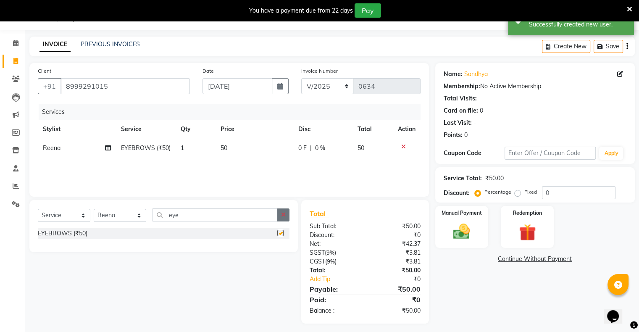
checkbox input "false"
click at [283, 217] on icon "button" at bounding box center [283, 215] width 5 height 6
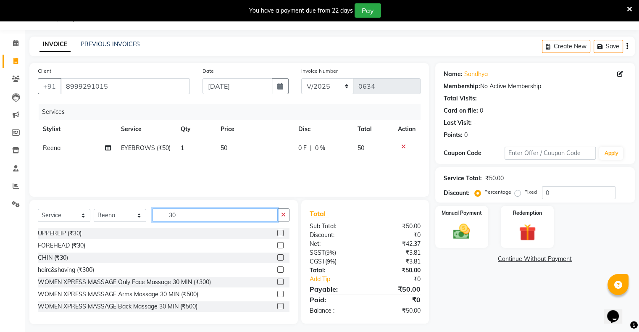
type input "30"
click at [277, 233] on label at bounding box center [280, 233] width 6 height 6
click at [277, 233] on input "checkbox" at bounding box center [279, 232] width 5 height 5
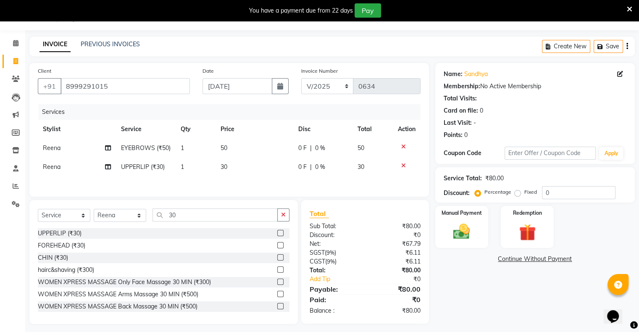
checkbox input "false"
click at [277, 245] on label at bounding box center [280, 245] width 6 height 6
click at [277, 245] on input "checkbox" at bounding box center [279, 245] width 5 height 5
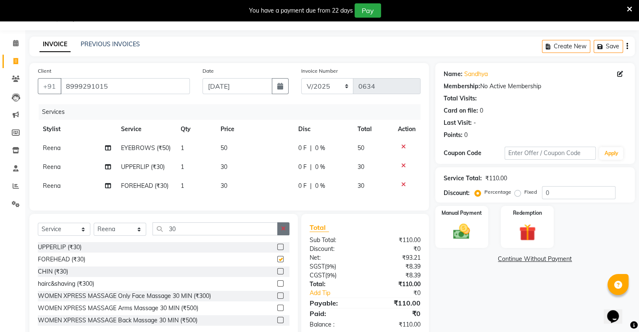
checkbox input "false"
click at [283, 231] on icon "button" at bounding box center [283, 228] width 5 height 6
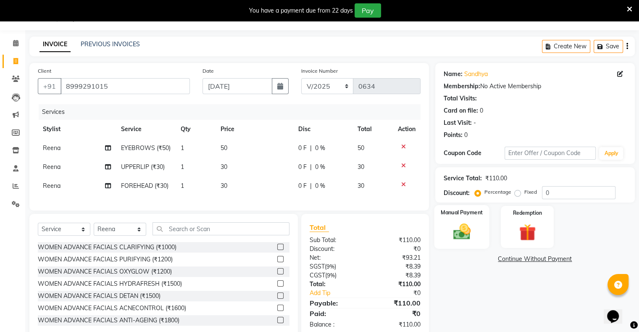
click at [472, 225] on img at bounding box center [461, 232] width 28 height 20
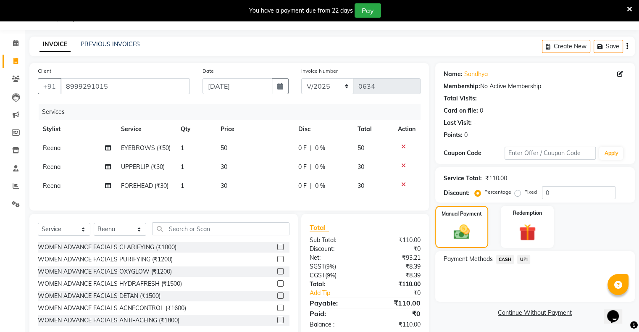
click at [521, 259] on span "UPI" at bounding box center [523, 259] width 13 height 10
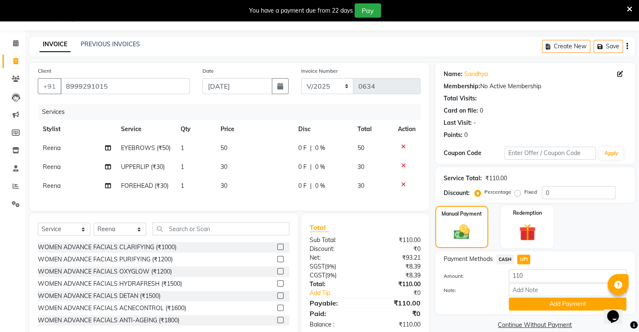
click at [504, 258] on span "CASH" at bounding box center [505, 259] width 18 height 10
click at [547, 305] on button "Add Payment" at bounding box center [567, 303] width 118 height 13
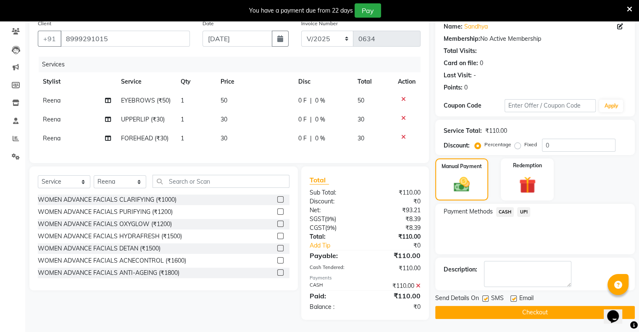
scroll to position [75, 0]
click at [534, 305] on button "Checkout" at bounding box center [534, 311] width 199 height 13
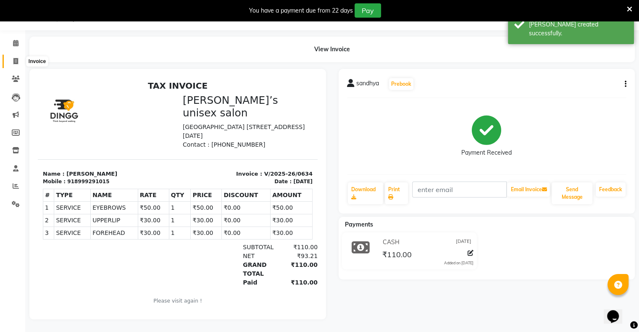
click at [15, 58] on icon at bounding box center [15, 61] width 5 height 6
select select "service"
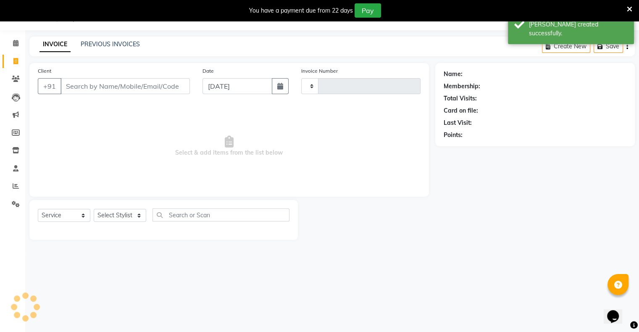
scroll to position [21, 0]
type input "0635"
select select "8735"
click at [205, 88] on input "[DATE]" at bounding box center [237, 86] width 70 height 16
select select "9"
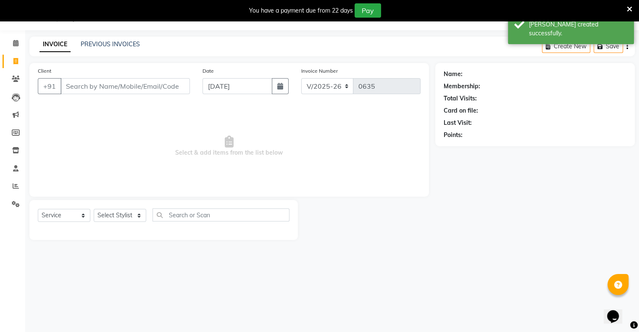
select select "2025"
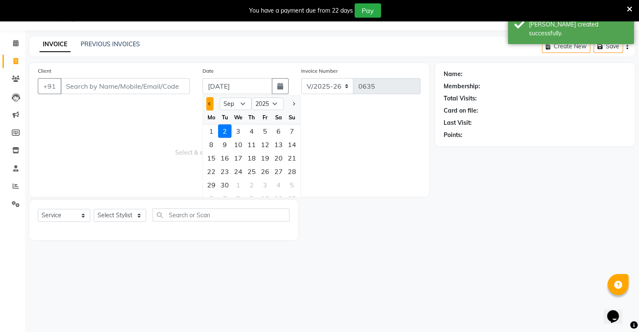
click at [210, 102] on span "Previous month" at bounding box center [209, 103] width 3 height 3
select select "8"
click at [277, 185] on div "30" at bounding box center [278, 184] width 13 height 13
type input "[DATE]"
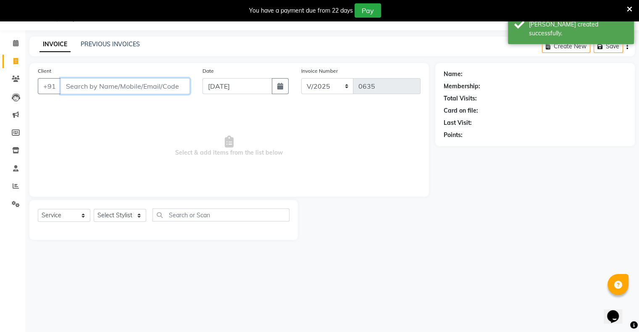
click at [141, 93] on input "Client" at bounding box center [124, 86] width 129 height 16
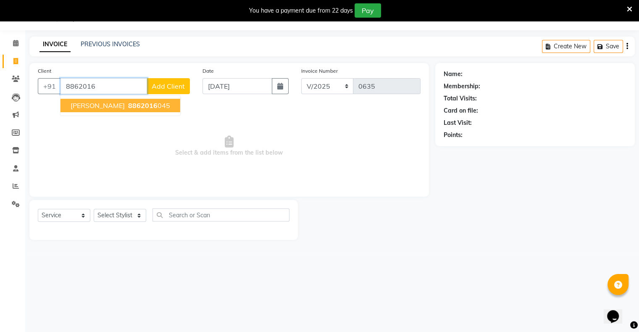
click at [131, 103] on span "8862016" at bounding box center [142, 105] width 29 height 8
type input "8862016045"
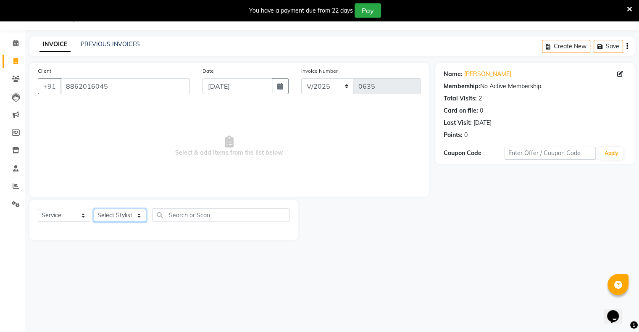
click at [115, 215] on select "Select Stylist [PERSON_NAME] owner Mohit [PERSON_NAME] [PERSON_NAME]" at bounding box center [120, 215] width 52 height 13
select select "88699"
click at [94, 209] on select "Select Stylist [PERSON_NAME] owner Mohit [PERSON_NAME] [PERSON_NAME]" at bounding box center [120, 215] width 52 height 13
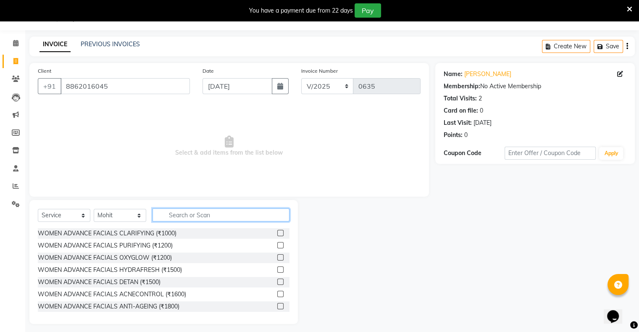
click at [181, 212] on input "text" at bounding box center [220, 214] width 137 height 13
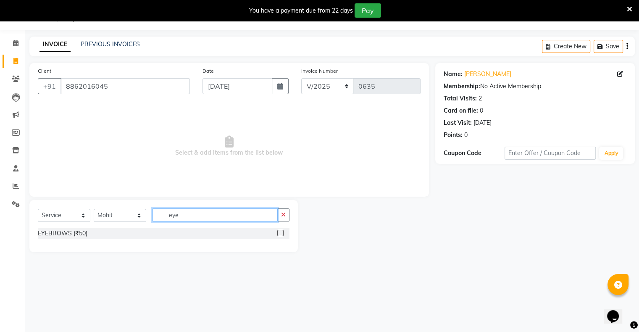
type input "eye"
click at [278, 235] on label at bounding box center [280, 233] width 6 height 6
click at [278, 235] on input "checkbox" at bounding box center [279, 232] width 5 height 5
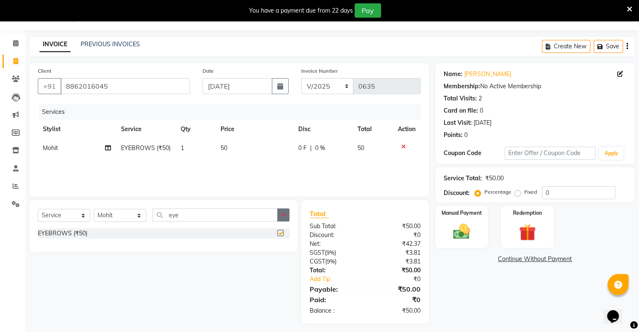
checkbox input "false"
click at [284, 215] on icon "button" at bounding box center [283, 215] width 5 height 6
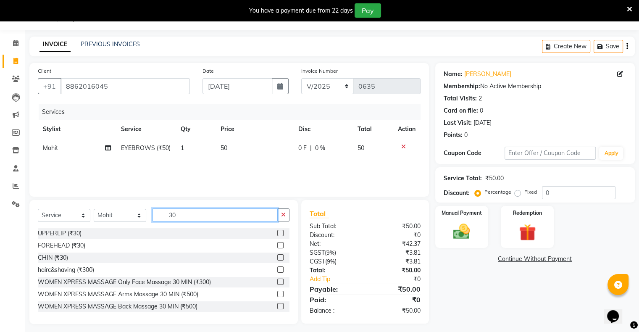
type input "30"
click at [277, 233] on div at bounding box center [283, 233] width 12 height 10
click at [277, 233] on label at bounding box center [280, 233] width 6 height 6
click at [277, 233] on input "checkbox" at bounding box center [279, 232] width 5 height 5
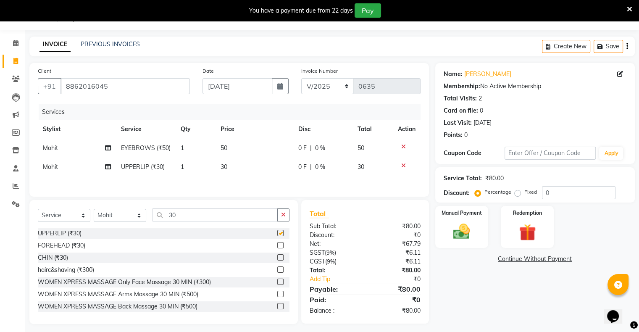
checkbox input "false"
click at [466, 229] on img at bounding box center [461, 232] width 28 height 20
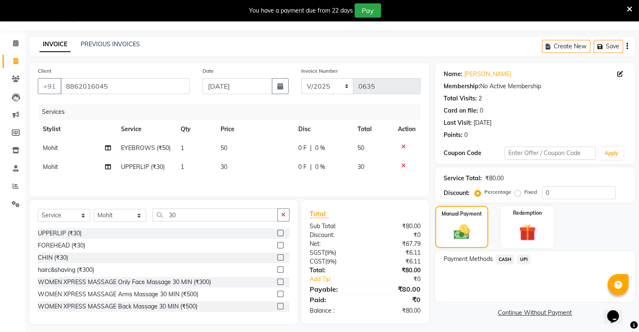
click at [530, 261] on div "Payment Methods CASH UPI" at bounding box center [534, 259] width 183 height 11
click at [526, 262] on span "UPI" at bounding box center [523, 259] width 13 height 10
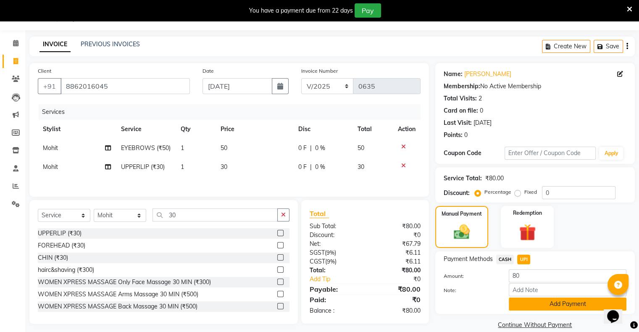
click at [542, 303] on button "Add Payment" at bounding box center [567, 303] width 118 height 13
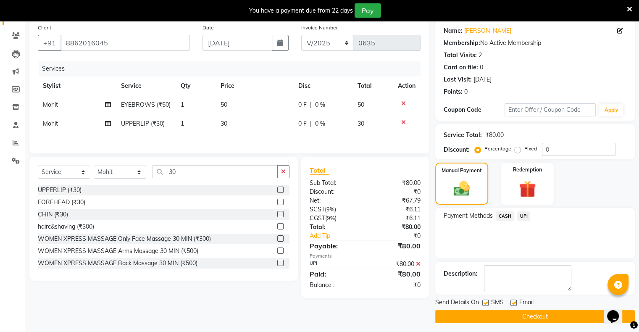
scroll to position [67, 0]
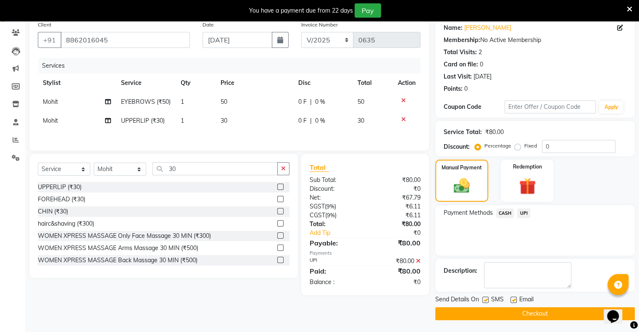
click at [525, 311] on button "Checkout" at bounding box center [534, 313] width 199 height 13
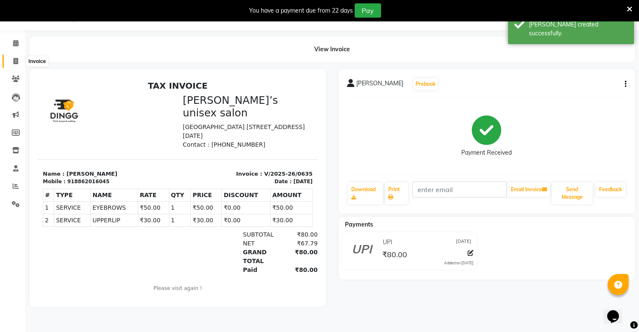
click at [12, 62] on span at bounding box center [15, 62] width 15 height 10
select select "8735"
select select "service"
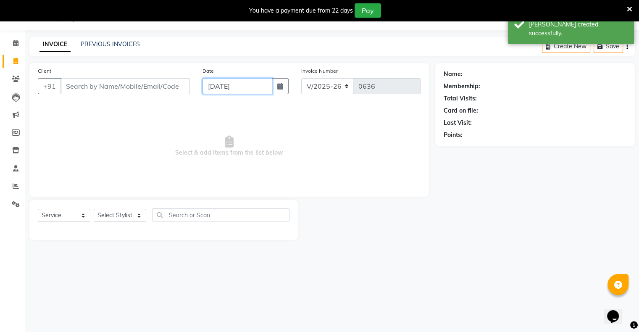
click at [207, 89] on input "[DATE]" at bounding box center [237, 86] width 70 height 16
select select "9"
select select "2025"
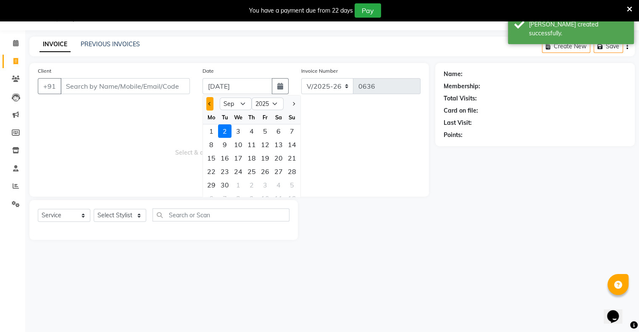
click at [210, 106] on button "Previous month" at bounding box center [209, 103] width 7 height 13
select select "8"
click at [279, 180] on div "30" at bounding box center [278, 184] width 13 height 13
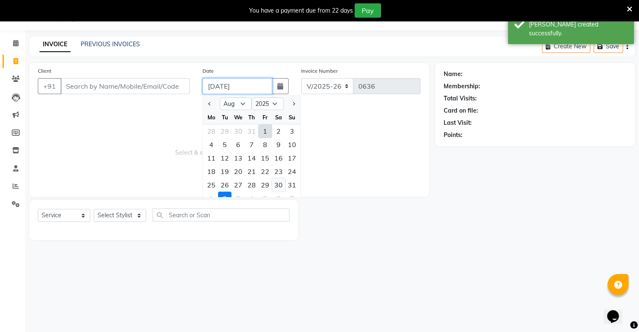
type input "[DATE]"
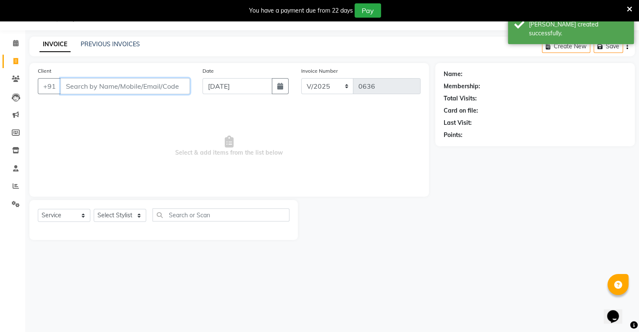
click at [170, 89] on input "Client" at bounding box center [124, 86] width 129 height 16
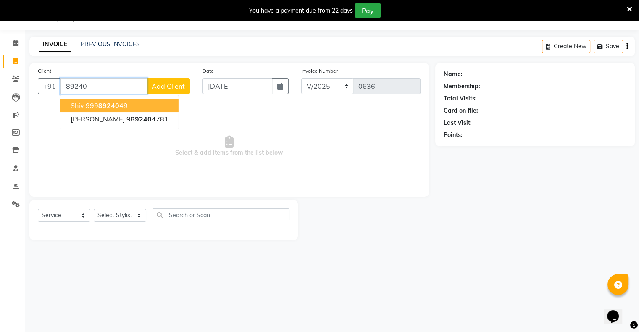
click at [132, 86] on input "89240" at bounding box center [103, 86] width 86 height 16
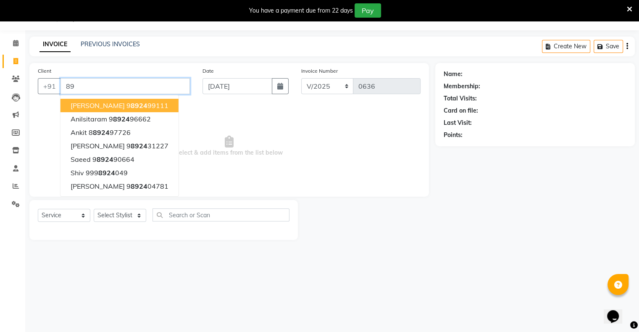
type input "8"
type input "a"
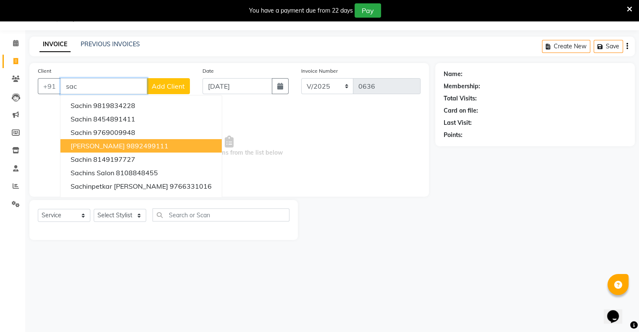
click at [148, 144] on ngb-highlight "9892499111" at bounding box center [147, 145] width 42 height 8
type input "9892499111"
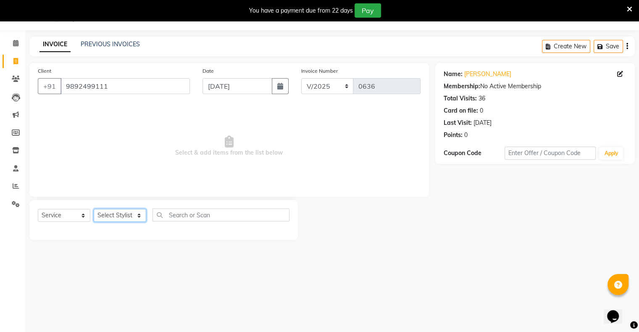
click at [124, 216] on select "Select Stylist [PERSON_NAME] owner Mohit [PERSON_NAME] [PERSON_NAME]" at bounding box center [120, 215] width 52 height 13
select select "88697"
click at [94, 209] on select "Select Stylist [PERSON_NAME] owner Mohit [PERSON_NAME] [PERSON_NAME]" at bounding box center [120, 215] width 52 height 13
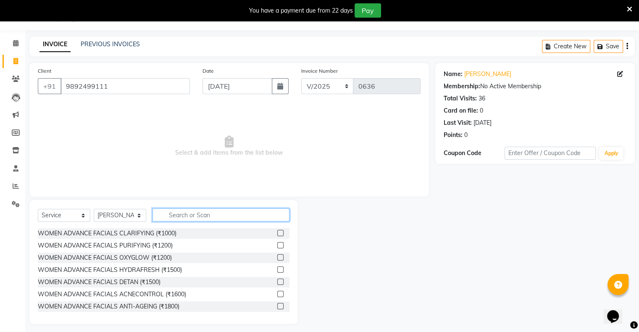
click at [228, 212] on input "text" at bounding box center [220, 214] width 137 height 13
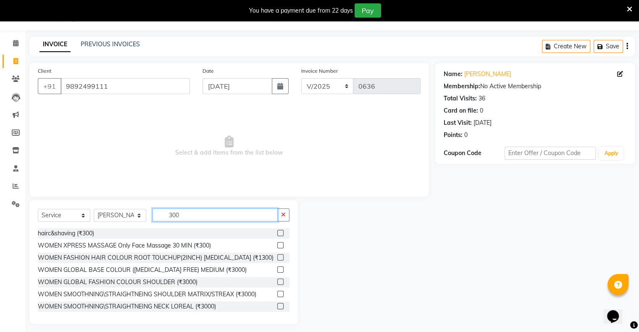
type input "300"
click at [277, 233] on label at bounding box center [280, 233] width 6 height 6
click at [277, 233] on input "checkbox" at bounding box center [279, 232] width 5 height 5
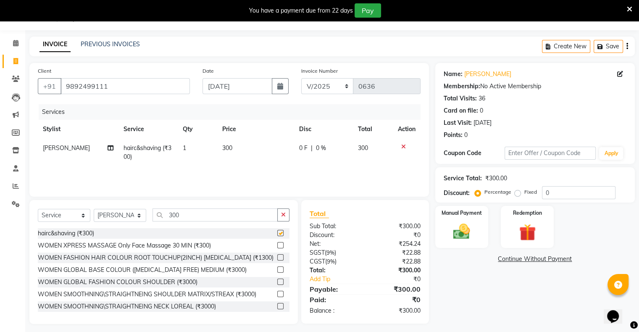
checkbox input "false"
click at [447, 228] on img at bounding box center [461, 232] width 28 height 20
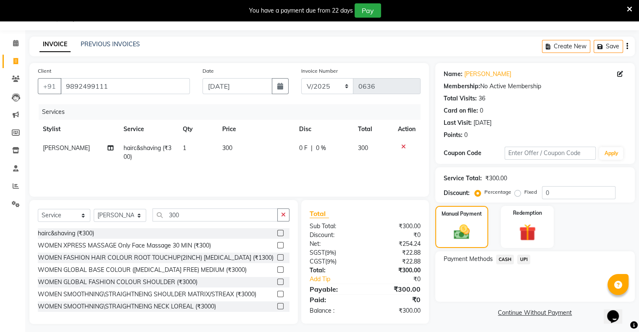
click at [520, 260] on span "UPI" at bounding box center [523, 259] width 13 height 10
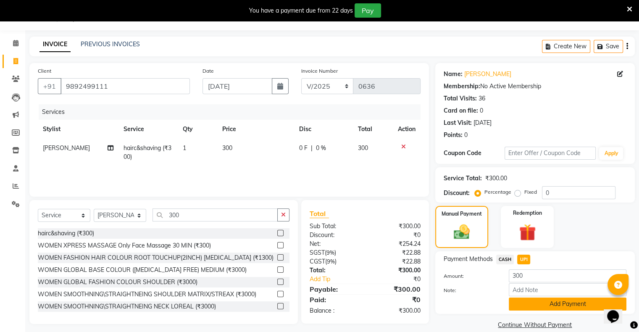
click at [539, 303] on button "Add Payment" at bounding box center [567, 303] width 118 height 13
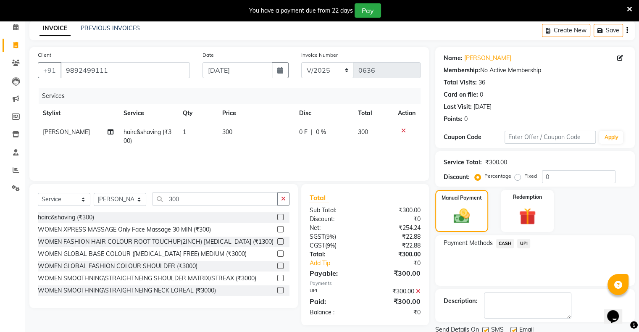
scroll to position [67, 0]
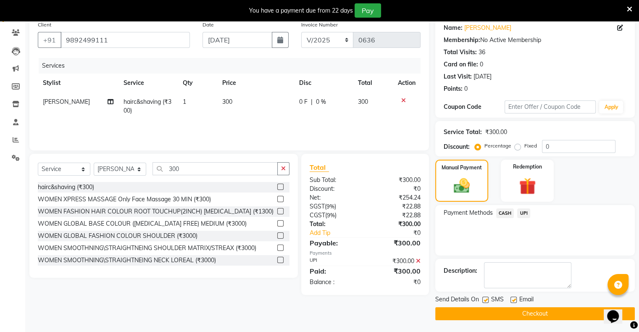
click at [538, 311] on button "Checkout" at bounding box center [534, 313] width 199 height 13
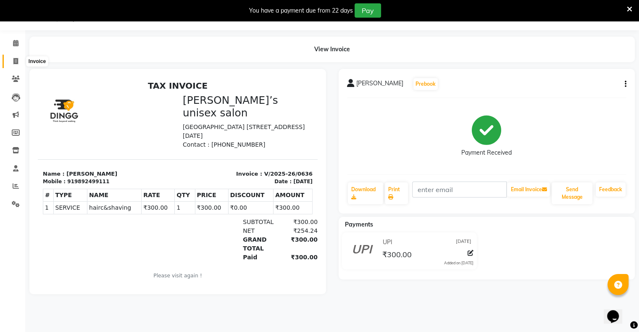
click at [12, 61] on span at bounding box center [15, 62] width 15 height 10
select select "8735"
select select "service"
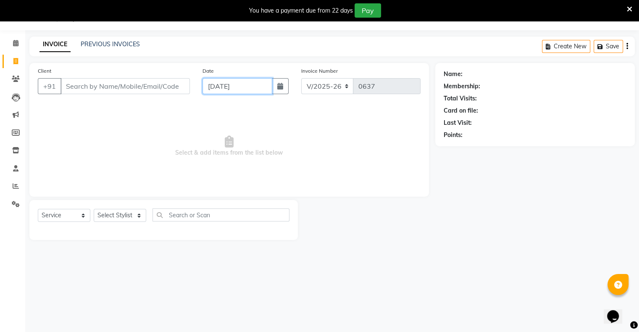
click at [238, 93] on input "[DATE]" at bounding box center [237, 86] width 70 height 16
select select "9"
select select "2025"
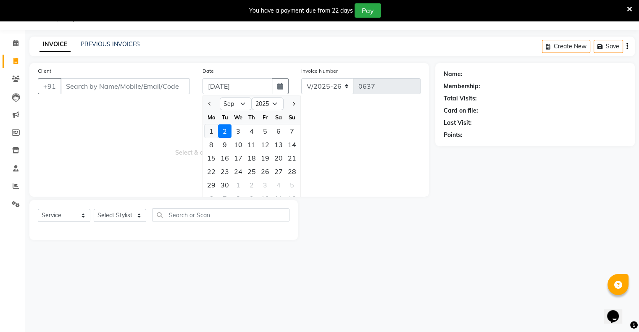
drag, startPoint x: 208, startPoint y: 100, endPoint x: 217, endPoint y: 131, distance: 32.2
click at [208, 103] on button "Previous month" at bounding box center [209, 103] width 7 height 13
select select "8"
click at [281, 182] on div "30" at bounding box center [278, 184] width 13 height 13
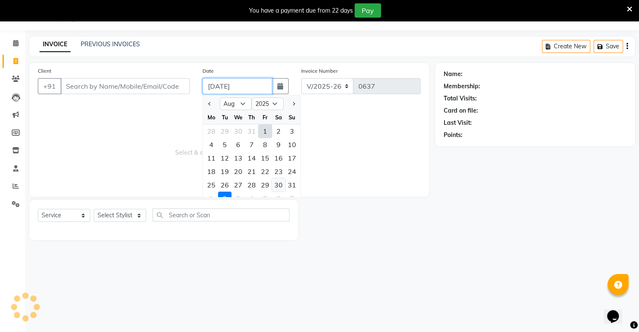
type input "[DATE]"
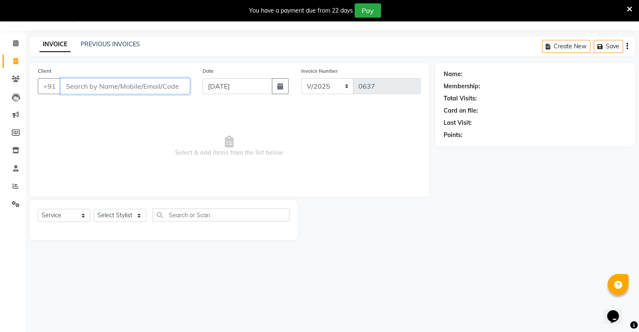
click at [161, 92] on input "Client" at bounding box center [124, 86] width 129 height 16
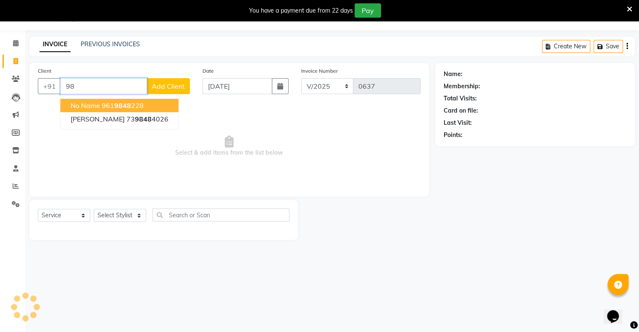
type input "9"
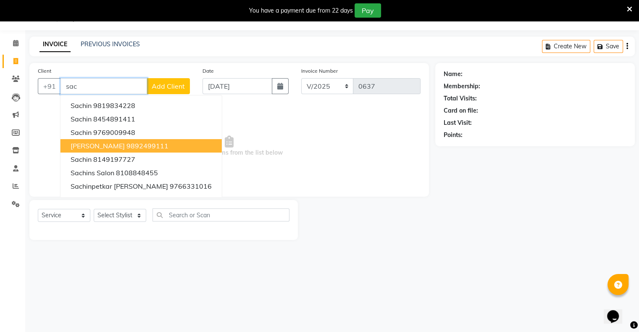
click at [149, 144] on ngb-highlight "9892499111" at bounding box center [147, 145] width 42 height 8
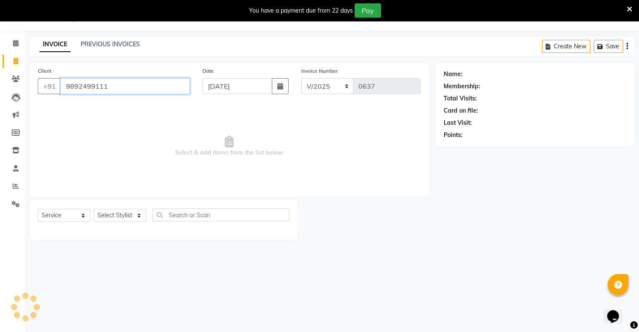
type input "9892499111"
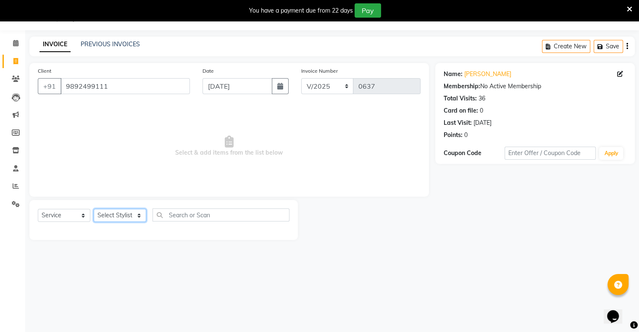
click at [131, 211] on select "Select Stylist [PERSON_NAME] owner Mohit [PERSON_NAME] [PERSON_NAME]" at bounding box center [120, 215] width 52 height 13
select select "88698"
click at [94, 209] on select "Select Stylist [PERSON_NAME] owner Mohit [PERSON_NAME] [PERSON_NAME]" at bounding box center [120, 215] width 52 height 13
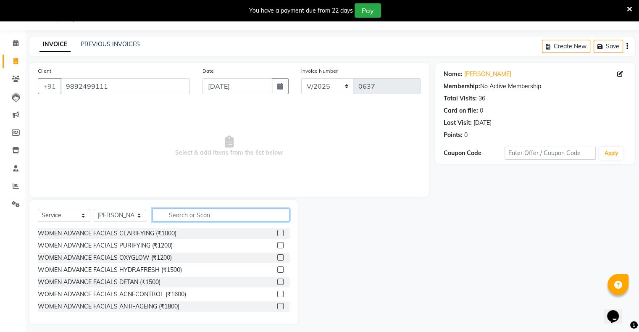
click at [182, 215] on input "text" at bounding box center [220, 214] width 137 height 13
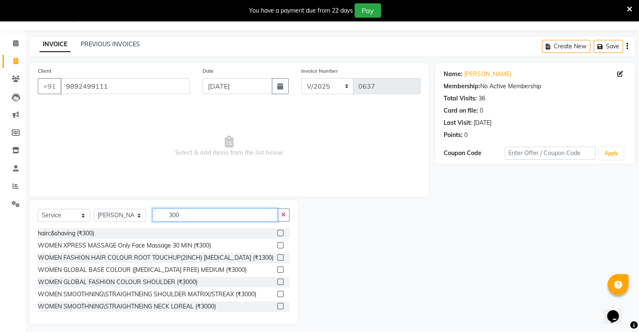
type input "300"
click at [277, 231] on label at bounding box center [280, 233] width 6 height 6
click at [277, 231] on input "checkbox" at bounding box center [279, 232] width 5 height 5
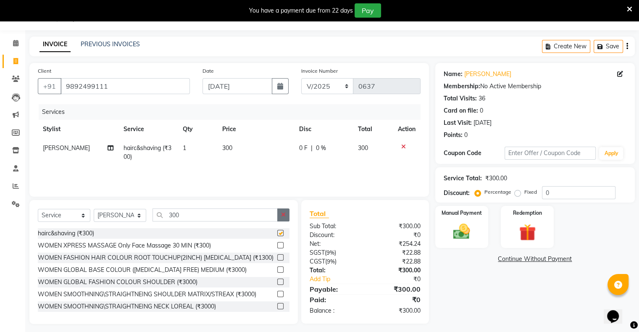
checkbox input "false"
click at [282, 214] on icon "button" at bounding box center [283, 215] width 5 height 6
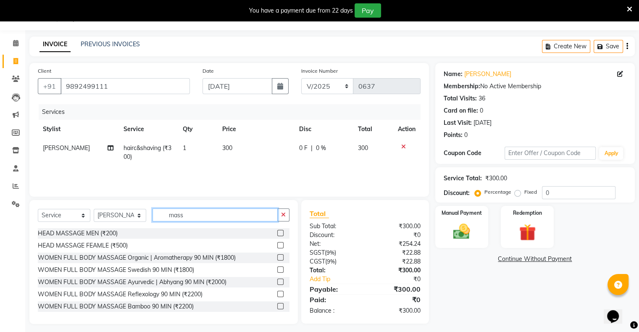
type input "mass"
click at [277, 232] on label at bounding box center [280, 233] width 6 height 6
click at [277, 232] on input "checkbox" at bounding box center [279, 232] width 5 height 5
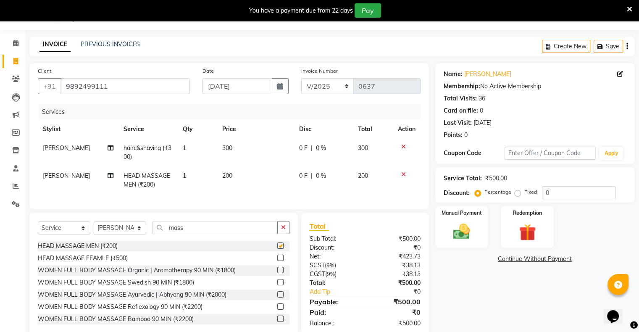
checkbox input "false"
click at [482, 231] on div "Manual Payment" at bounding box center [461, 226] width 55 height 43
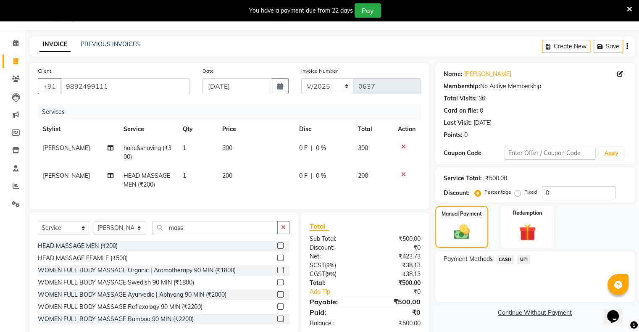
drag, startPoint x: 497, startPoint y: 258, endPoint x: 505, endPoint y: 259, distance: 8.1
click at [504, 259] on span "CASH" at bounding box center [505, 259] width 18 height 10
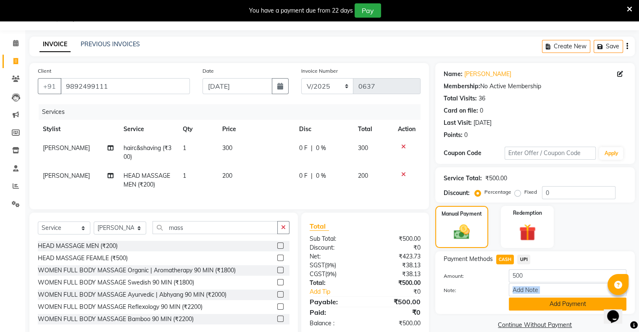
drag, startPoint x: 531, startPoint y: 297, endPoint x: 533, endPoint y: 303, distance: 6.0
click at [533, 303] on div "Amount: 500 Note: Add Payment" at bounding box center [534, 289] width 183 height 41
click at [533, 303] on button "Add Payment" at bounding box center [567, 303] width 118 height 13
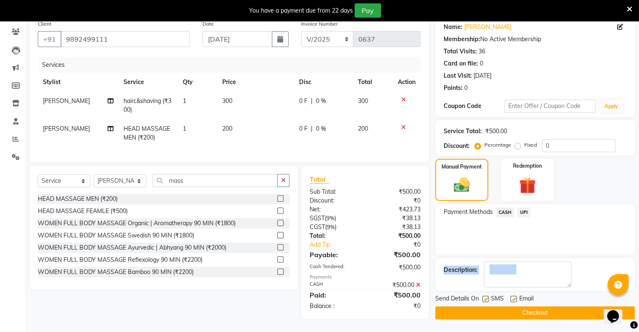
scroll to position [74, 0]
click at [523, 306] on button "Checkout" at bounding box center [534, 312] width 199 height 13
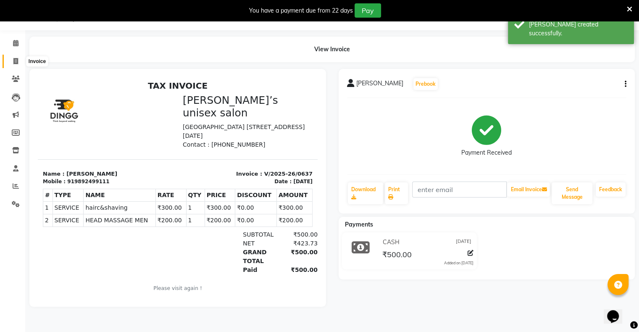
click at [16, 62] on icon at bounding box center [15, 61] width 5 height 6
select select "8735"
select select "service"
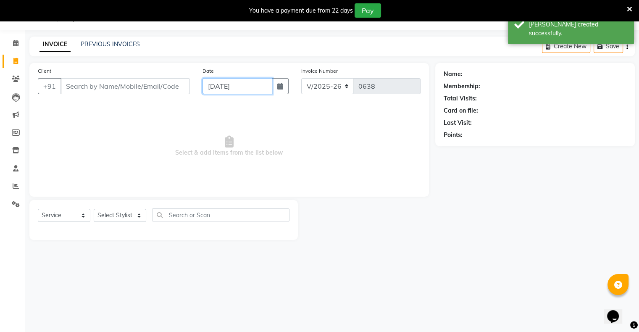
click at [240, 87] on input "[DATE]" at bounding box center [237, 86] width 70 height 16
select select "9"
select select "2025"
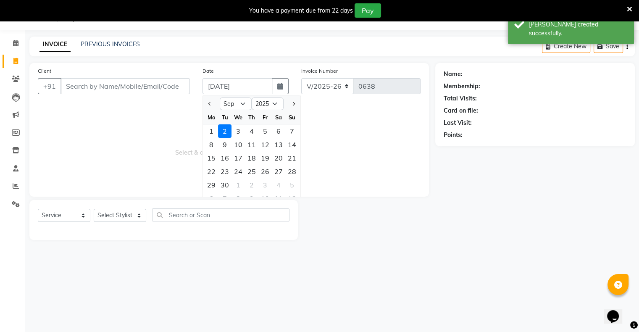
click at [202, 108] on span "Select & add items from the list below" at bounding box center [229, 146] width 382 height 84
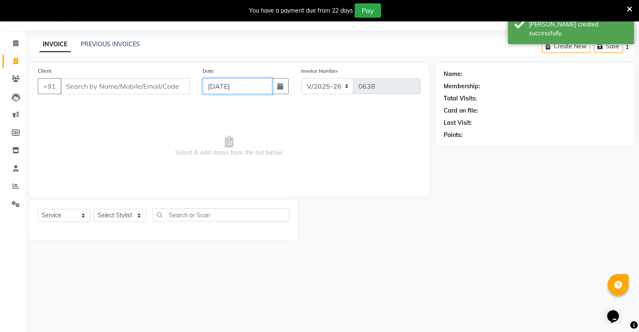
click at [220, 83] on input "[DATE]" at bounding box center [237, 86] width 70 height 16
select select "9"
select select "2025"
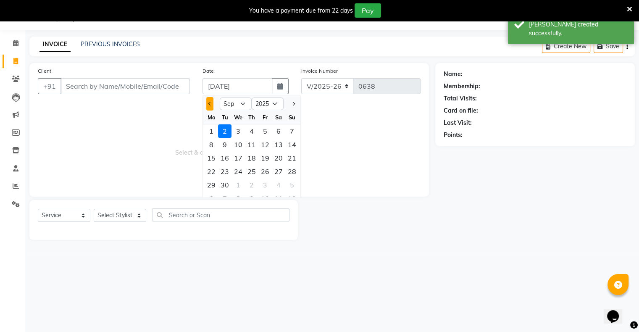
click at [210, 102] on span "Previous month" at bounding box center [209, 103] width 3 height 3
select select "8"
click at [284, 188] on div "30" at bounding box center [278, 184] width 13 height 13
type input "[DATE]"
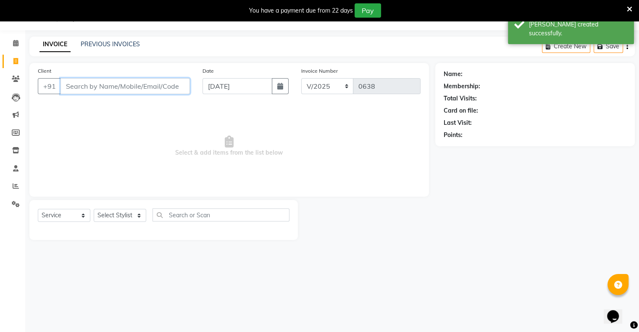
click at [161, 87] on input "Client" at bounding box center [124, 86] width 129 height 16
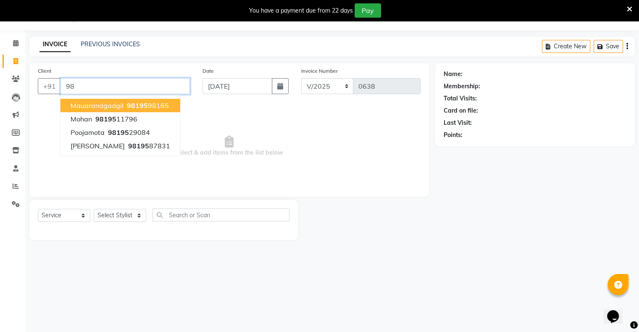
type input "9"
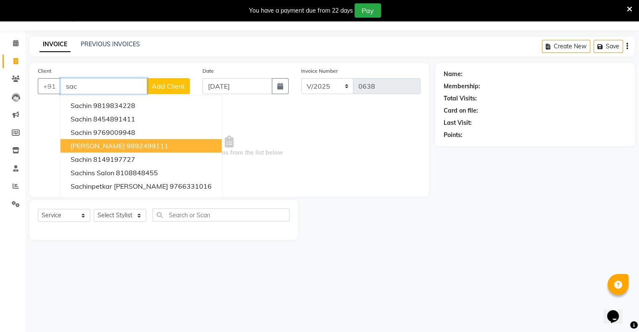
click at [144, 147] on ngb-highlight "9892499111" at bounding box center [147, 145] width 42 height 8
type input "9892499111"
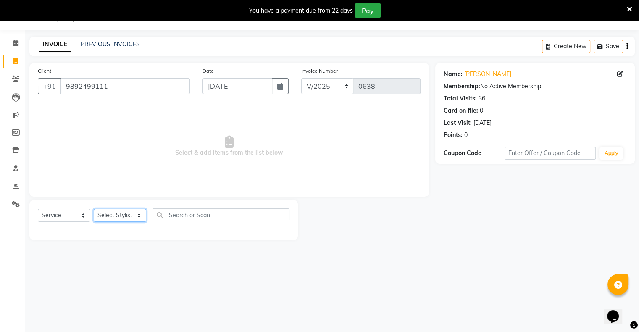
click at [121, 217] on select "Select Stylist [PERSON_NAME] owner Mohit [PERSON_NAME] [PERSON_NAME]" at bounding box center [120, 215] width 52 height 13
select select "88699"
click at [94, 209] on select "Select Stylist [PERSON_NAME] owner Mohit [PERSON_NAME] [PERSON_NAME]" at bounding box center [120, 215] width 52 height 13
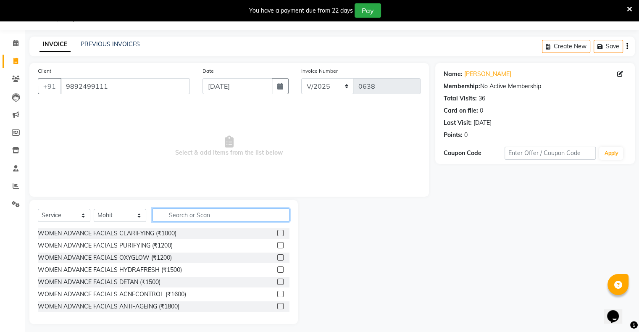
click at [183, 217] on input "text" at bounding box center [220, 214] width 137 height 13
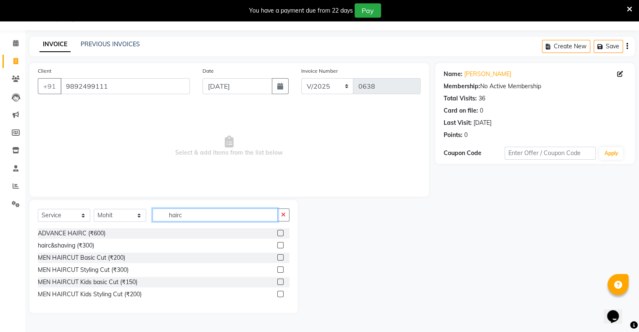
type input "hairc"
click at [277, 256] on label at bounding box center [280, 257] width 6 height 6
click at [277, 256] on input "checkbox" at bounding box center [279, 257] width 5 height 5
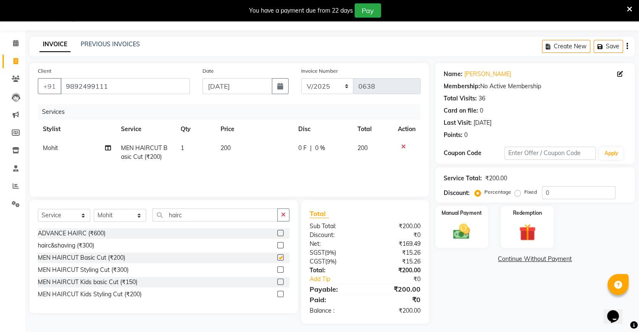
checkbox input "false"
click at [435, 224] on div "Manual Payment" at bounding box center [461, 226] width 55 height 43
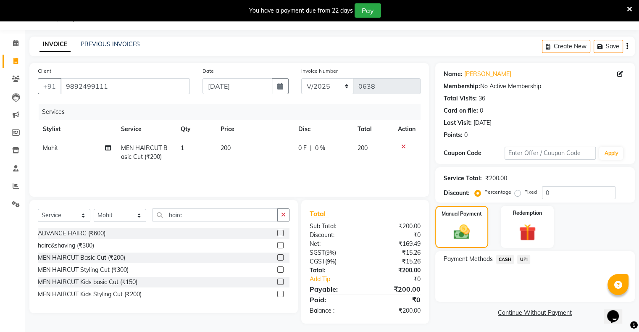
click at [522, 256] on span "UPI" at bounding box center [523, 259] width 13 height 10
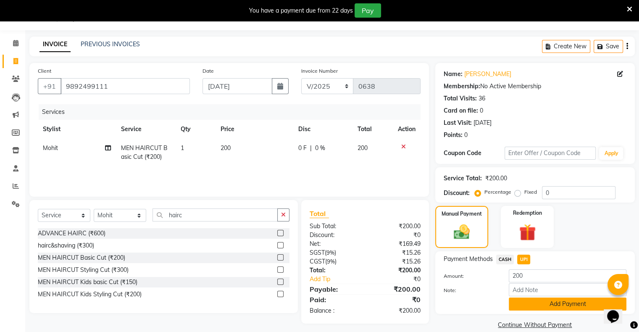
click at [535, 304] on button "Add Payment" at bounding box center [567, 303] width 118 height 13
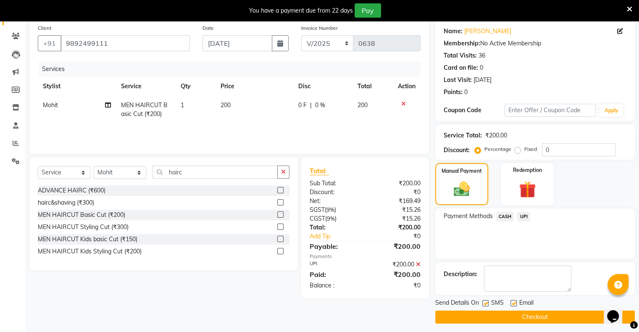
scroll to position [67, 0]
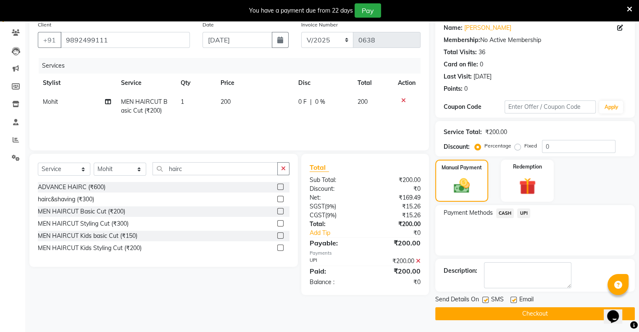
click at [532, 313] on button "Checkout" at bounding box center [534, 313] width 199 height 13
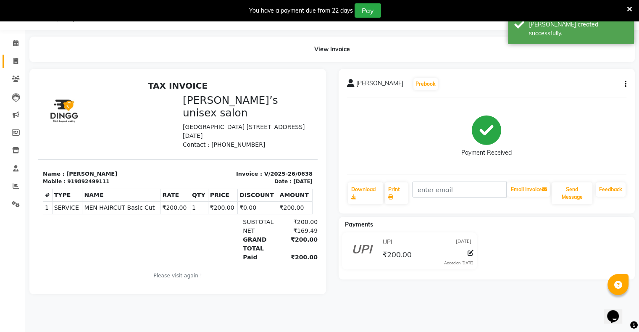
click at [13, 67] on link "Invoice" at bounding box center [13, 62] width 20 height 14
select select "8735"
select select "service"
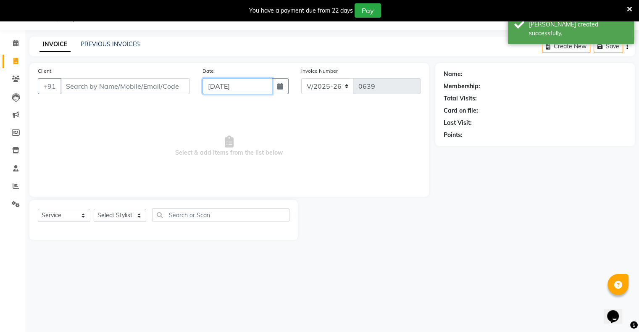
click at [221, 88] on input "[DATE]" at bounding box center [237, 86] width 70 height 16
select select "9"
select select "2025"
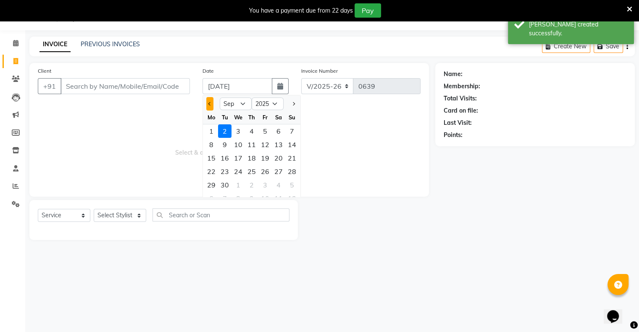
click at [210, 99] on button "Previous month" at bounding box center [209, 103] width 7 height 13
select select "8"
click at [279, 184] on div "30" at bounding box center [278, 184] width 13 height 13
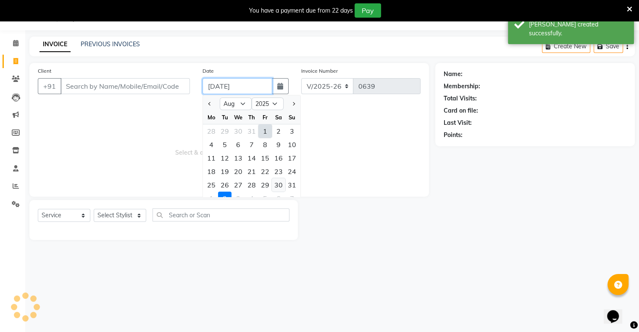
type input "[DATE]"
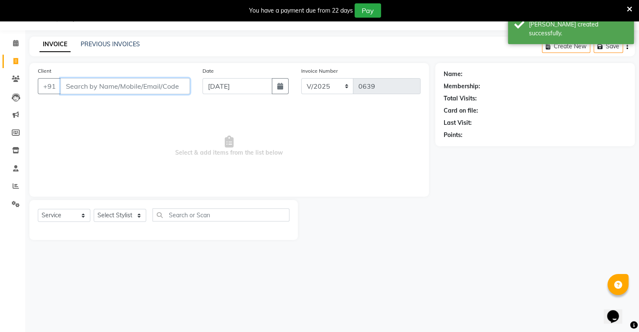
click at [158, 84] on input "Client" at bounding box center [124, 86] width 129 height 16
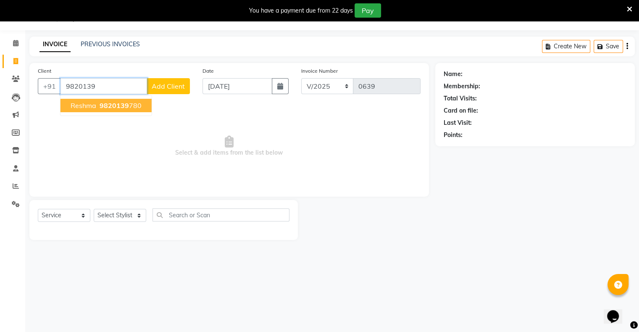
click at [118, 103] on span "9820139" at bounding box center [113, 105] width 29 height 8
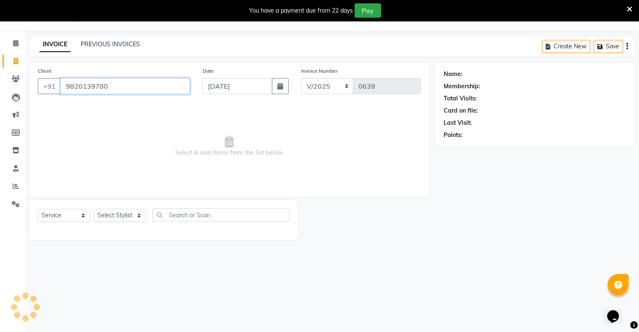
type input "9820139780"
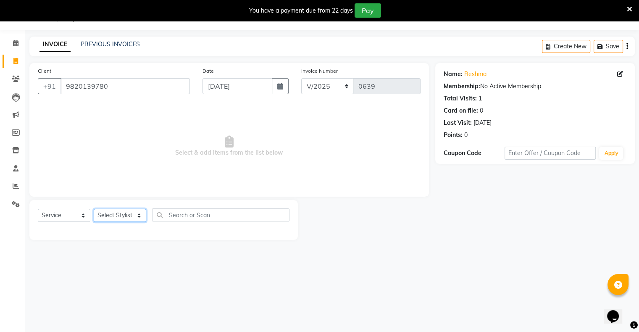
click at [109, 214] on select "Select Stylist [PERSON_NAME] owner Mohit [PERSON_NAME] [PERSON_NAME]" at bounding box center [120, 215] width 52 height 13
select select "88776"
click at [94, 209] on select "Select Stylist [PERSON_NAME] owner Mohit [PERSON_NAME] [PERSON_NAME]" at bounding box center [120, 215] width 52 height 13
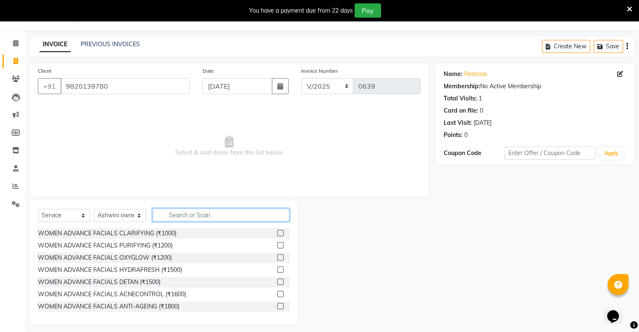
click at [207, 214] on input "text" at bounding box center [220, 214] width 137 height 13
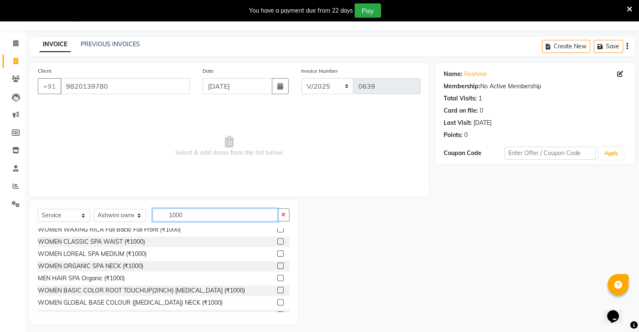
scroll to position [42, 0]
type input "1000"
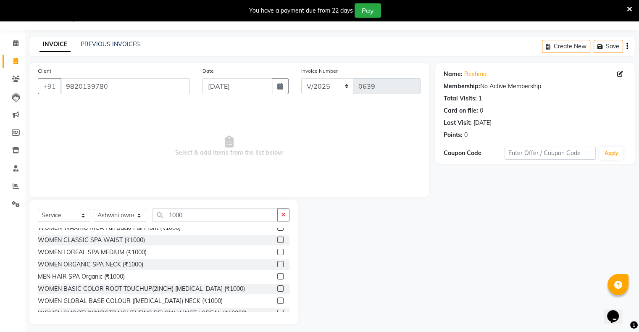
click at [277, 289] on label at bounding box center [280, 288] width 6 height 6
click at [277, 289] on input "checkbox" at bounding box center [279, 288] width 5 height 5
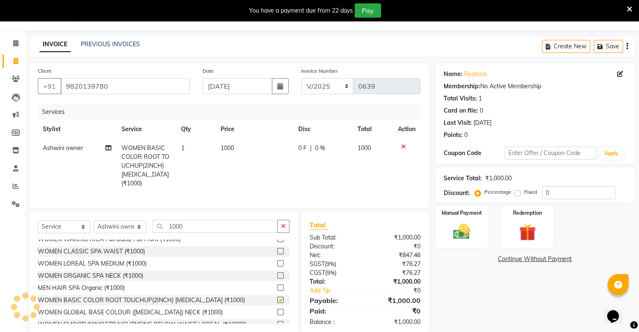
checkbox input "false"
click at [285, 224] on icon "button" at bounding box center [283, 226] width 5 height 6
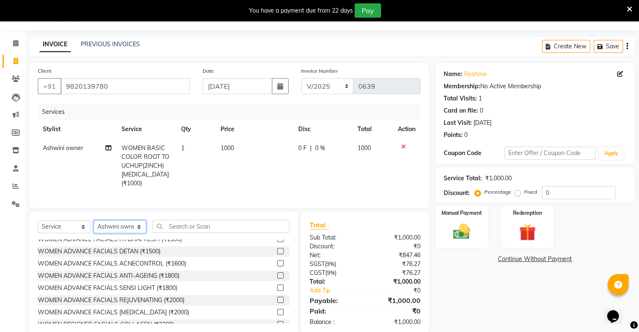
click at [119, 225] on select "Select Stylist [PERSON_NAME] owner Mohit [PERSON_NAME] [PERSON_NAME]" at bounding box center [120, 226] width 52 height 13
select select "88700"
click at [94, 220] on select "Select Stylist [PERSON_NAME] owner Mohit [PERSON_NAME] [PERSON_NAME]" at bounding box center [120, 226] width 52 height 13
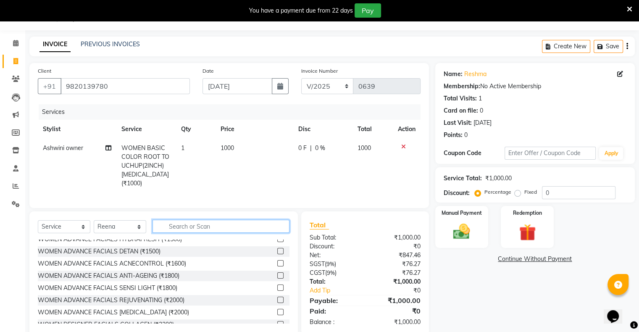
click at [176, 224] on input "text" at bounding box center [220, 226] width 137 height 13
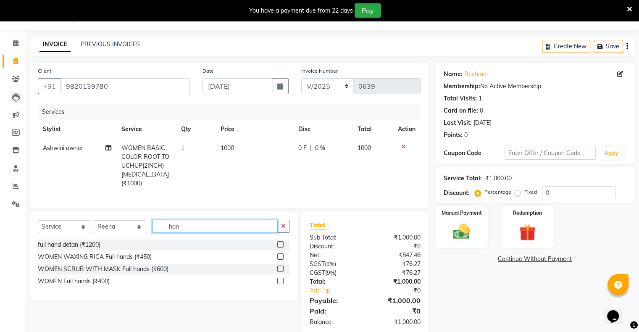
scroll to position [0, 0]
type input "hand"
click at [277, 254] on label at bounding box center [280, 256] width 6 height 6
click at [277, 254] on input "checkbox" at bounding box center [279, 256] width 5 height 5
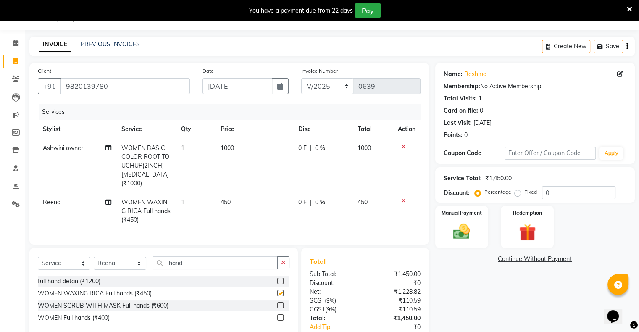
checkbox input "false"
click at [284, 260] on icon "button" at bounding box center [283, 262] width 5 height 6
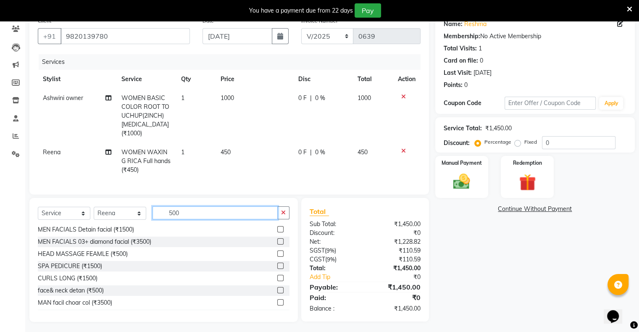
scroll to position [84, 0]
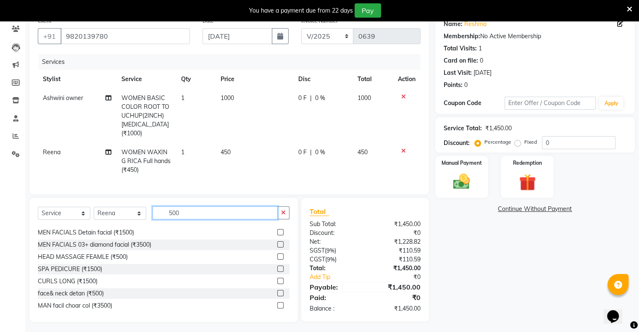
type input "500"
click at [277, 253] on label at bounding box center [280, 256] width 6 height 6
click at [277, 254] on input "checkbox" at bounding box center [279, 256] width 5 height 5
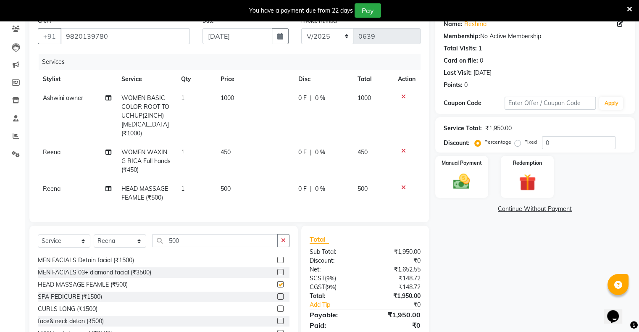
checkbox input "false"
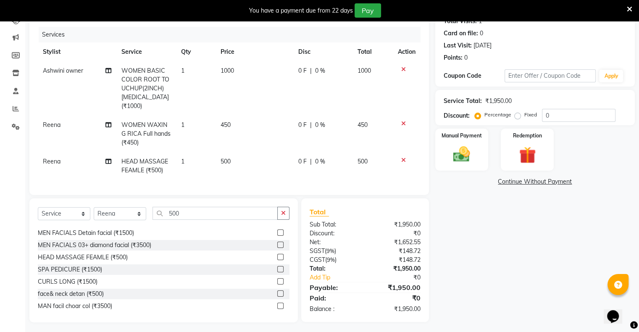
scroll to position [99, 0]
click at [283, 209] on icon "button" at bounding box center [283, 212] width 5 height 6
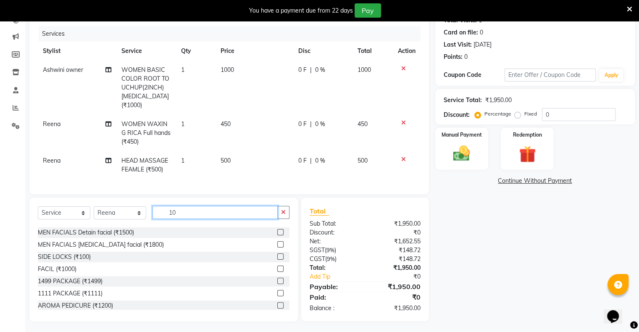
scroll to position [0, 0]
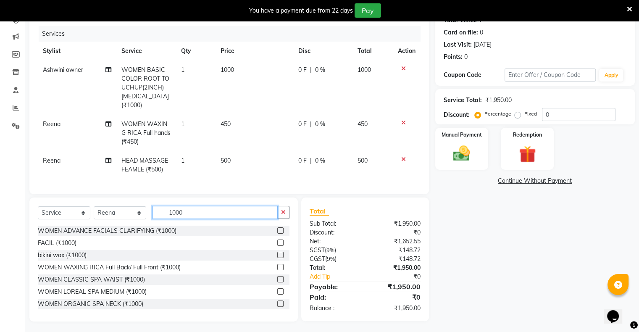
type input "1000"
click at [277, 227] on label at bounding box center [280, 230] width 6 height 6
click at [277, 228] on input "checkbox" at bounding box center [279, 230] width 5 height 5
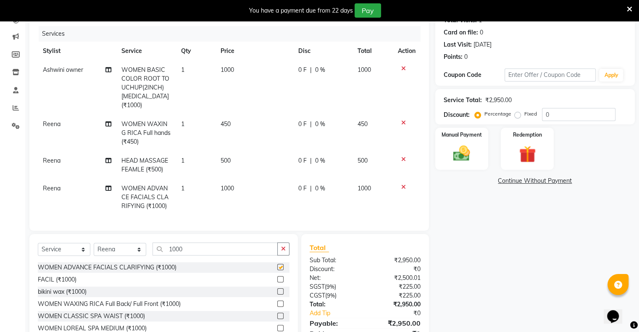
checkbox input "false"
click at [401, 68] on icon at bounding box center [403, 68] width 5 height 6
